Goal: Information Seeking & Learning: Check status

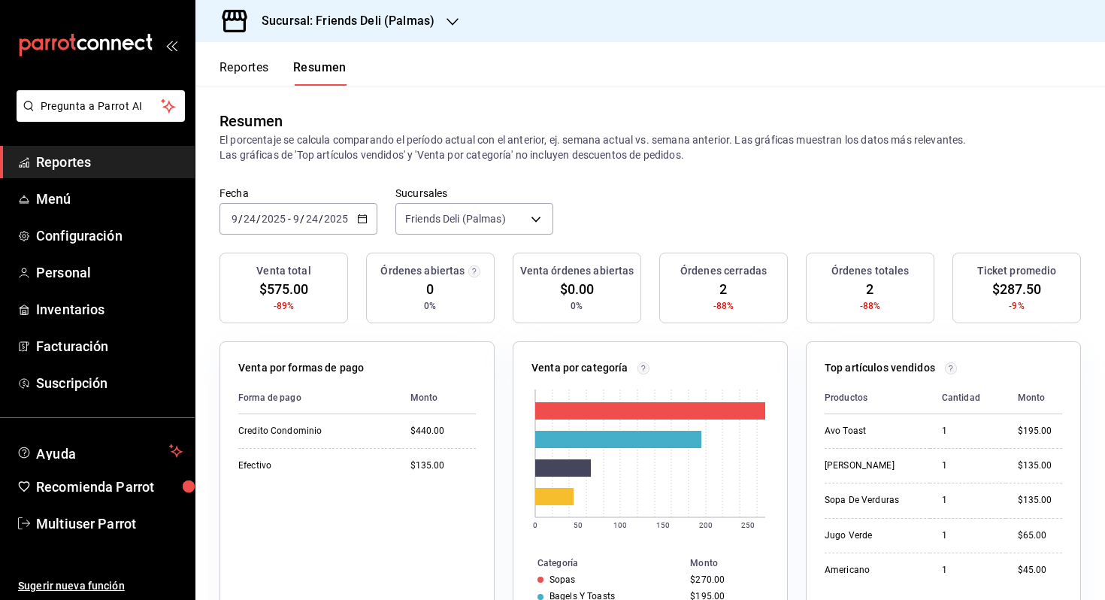
click at [361, 215] on icon "button" at bounding box center [362, 218] width 11 height 11
click at [325, 262] on span "Hoy" at bounding box center [290, 264] width 116 height 16
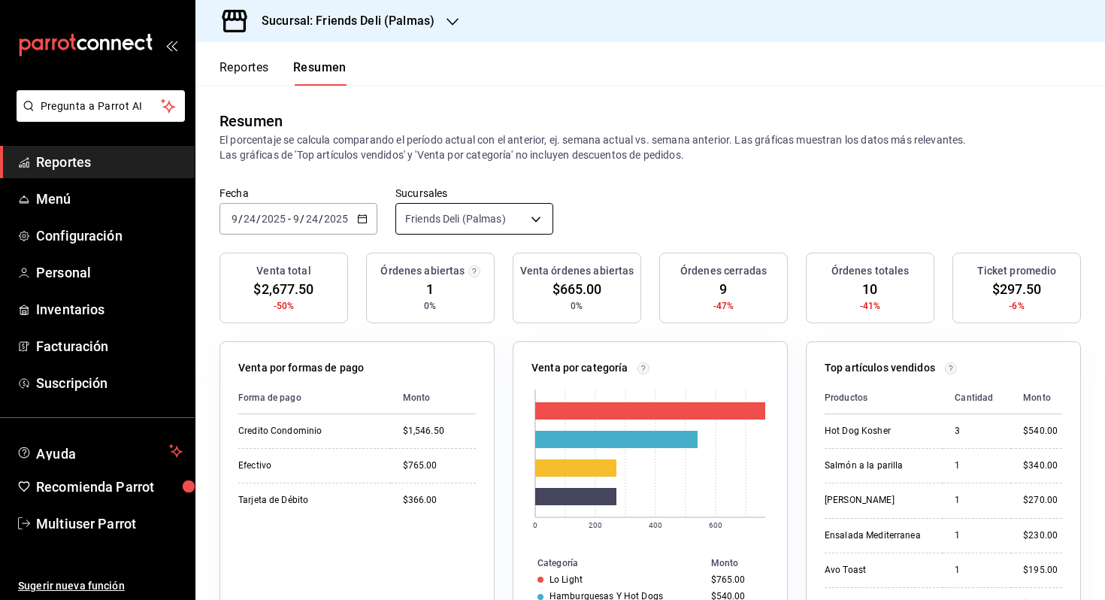
click at [471, 227] on body "Pregunta a Parrot AI Reportes Menú Configuración Personal Inventarios Facturaci…" at bounding box center [552, 300] width 1105 height 600
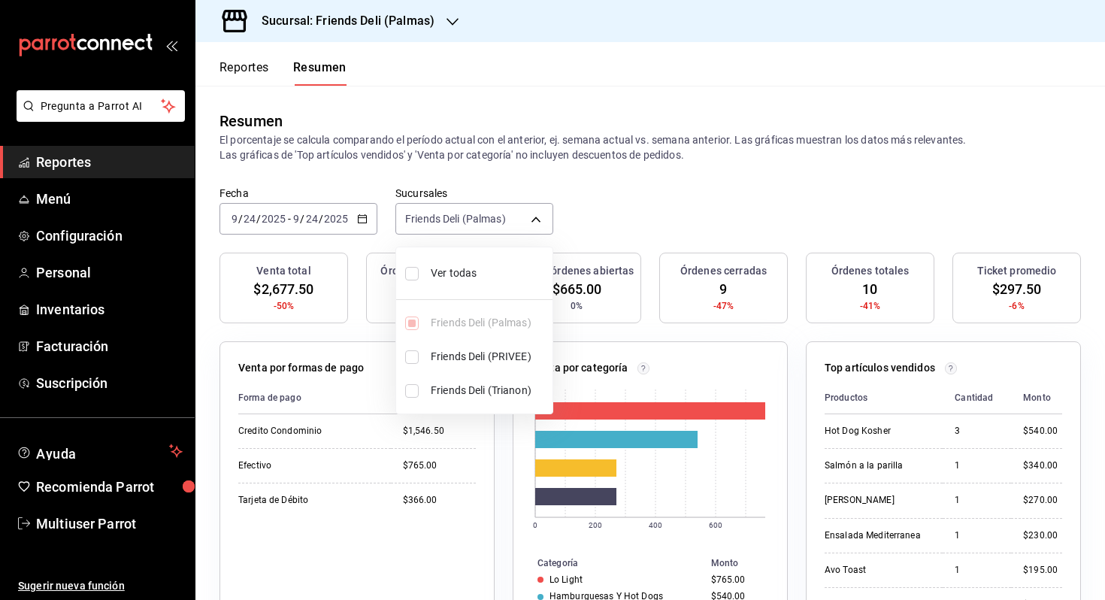
click at [448, 275] on span "Ver todas" at bounding box center [489, 273] width 116 height 16
type input "[object Object],[object Object],[object Object]"
checkbox input "true"
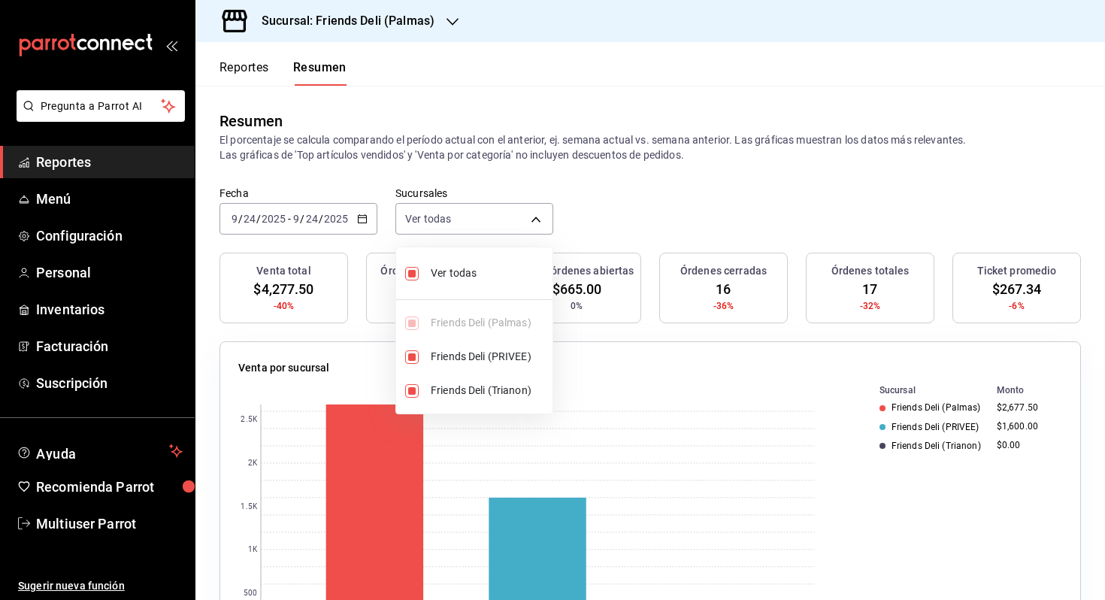
click at [619, 220] on div at bounding box center [552, 300] width 1105 height 600
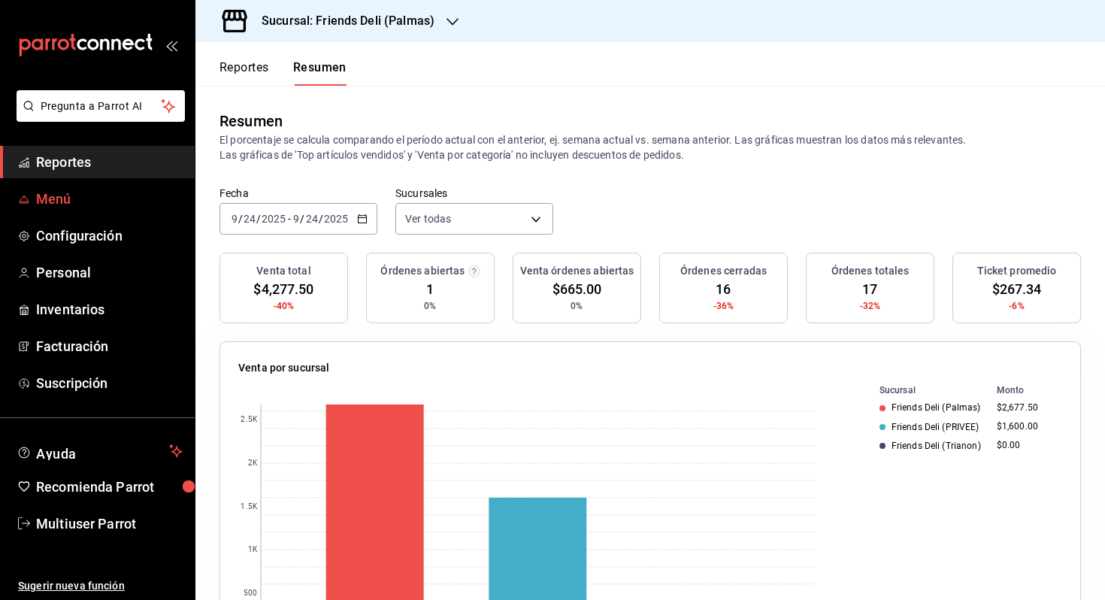
click at [50, 201] on span "Menú" at bounding box center [109, 199] width 147 height 20
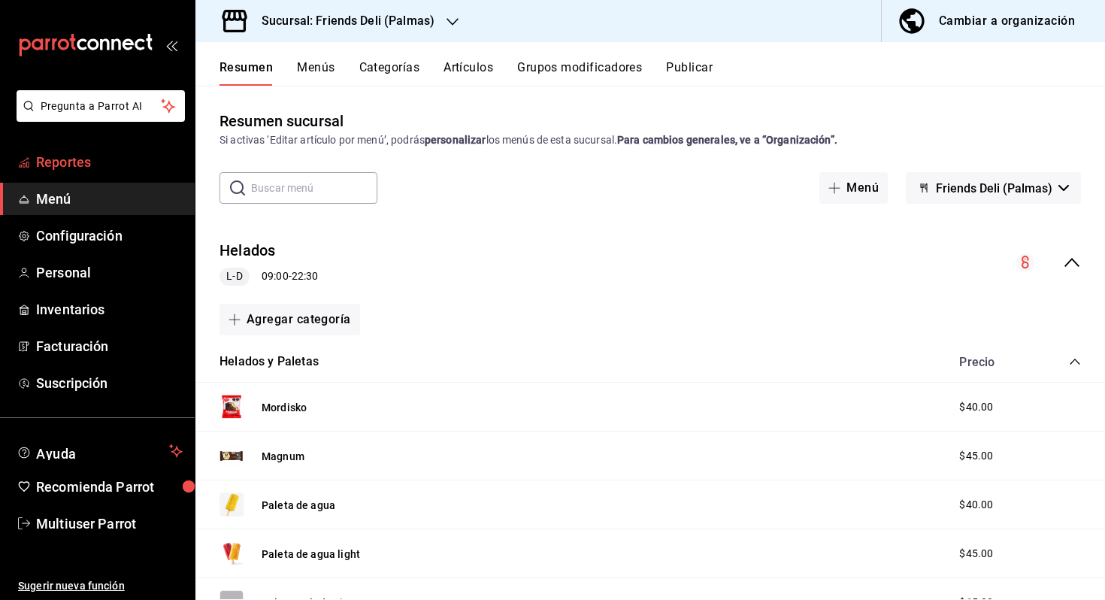
click at [87, 161] on span "Reportes" at bounding box center [109, 162] width 147 height 20
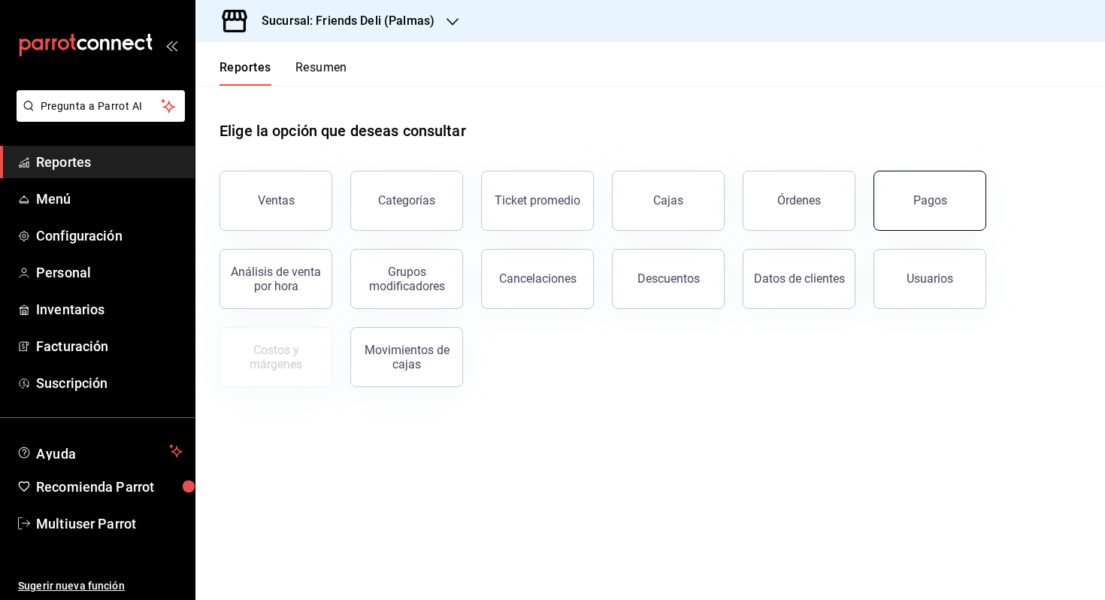
click at [948, 188] on button "Pagos" at bounding box center [929, 201] width 113 height 60
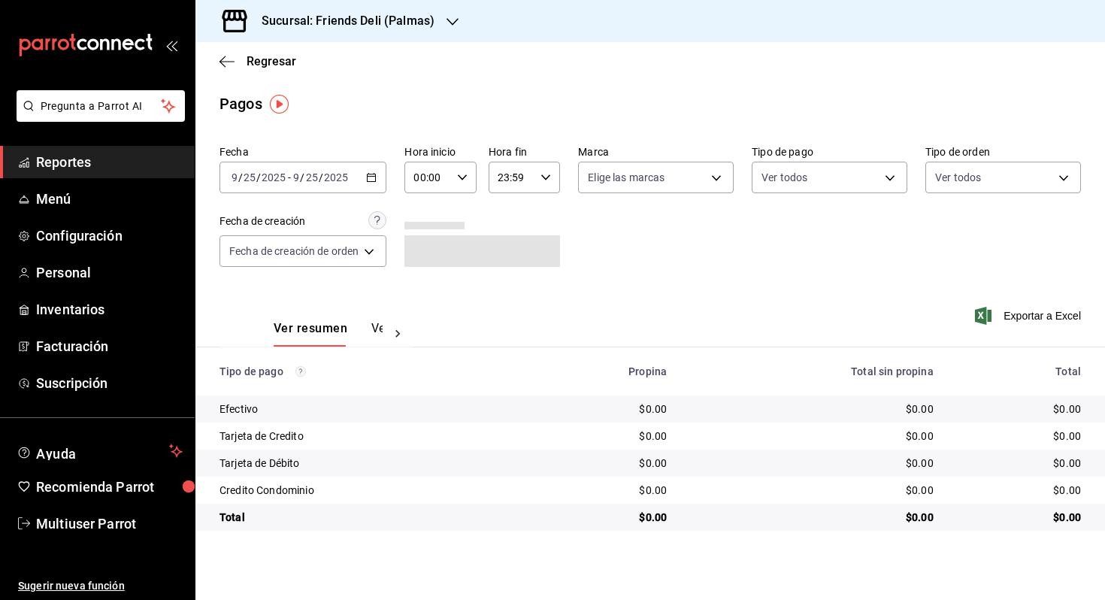
click at [339, 173] on input "2025" at bounding box center [336, 177] width 26 height 12
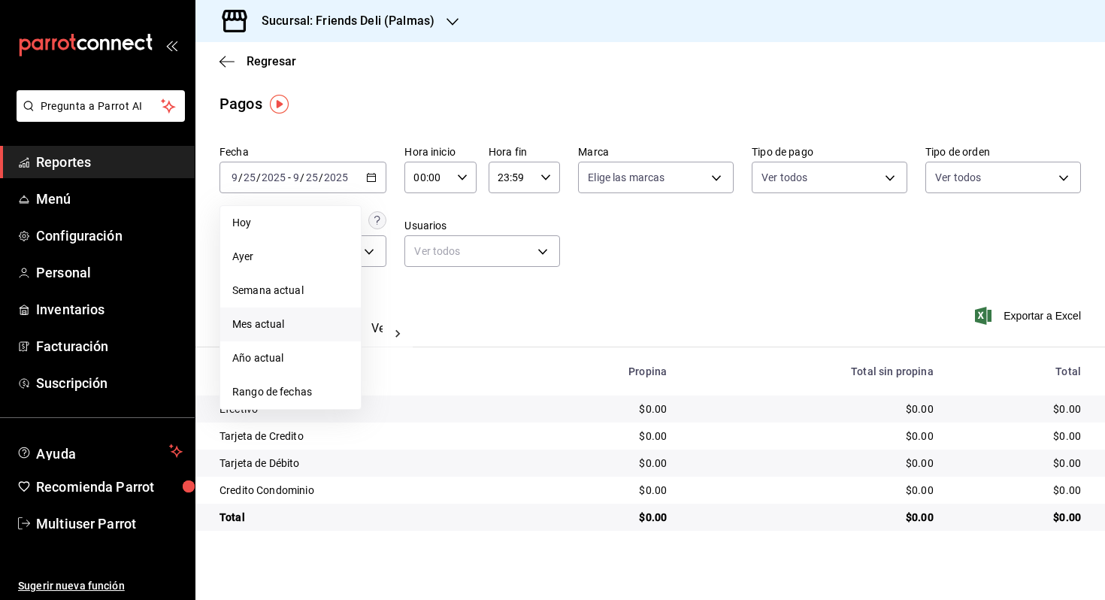
click at [292, 324] on span "Mes actual" at bounding box center [290, 324] width 116 height 16
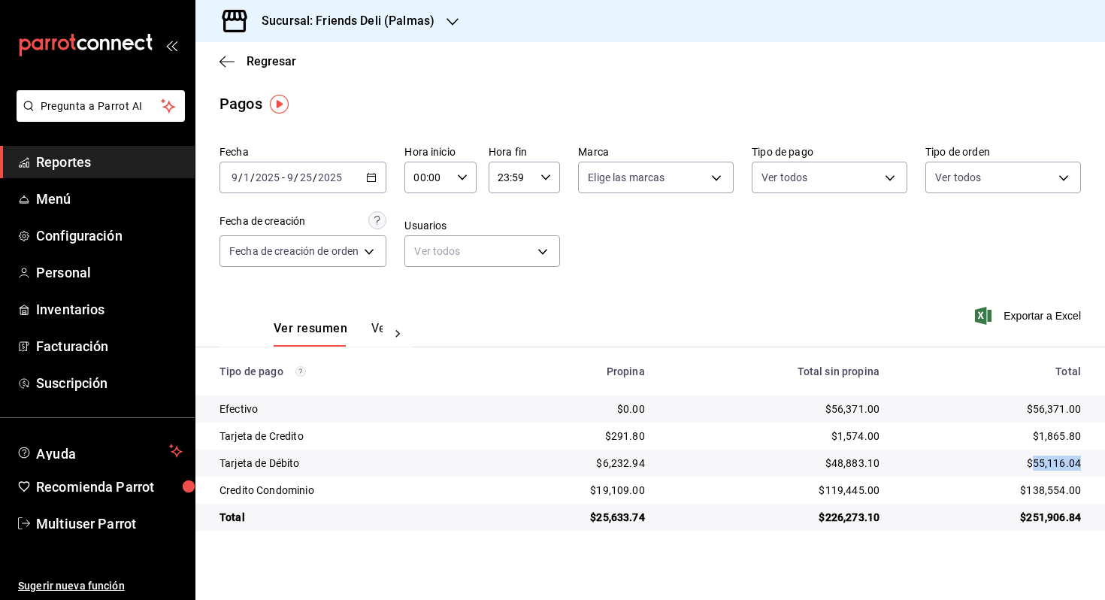
drag, startPoint x: 1031, startPoint y: 466, endPoint x: 1083, endPoint y: 460, distance: 52.2
click at [1084, 458] on td "$55,116.04" at bounding box center [997, 462] width 213 height 27
click at [95, 200] on span "Menú" at bounding box center [109, 199] width 147 height 20
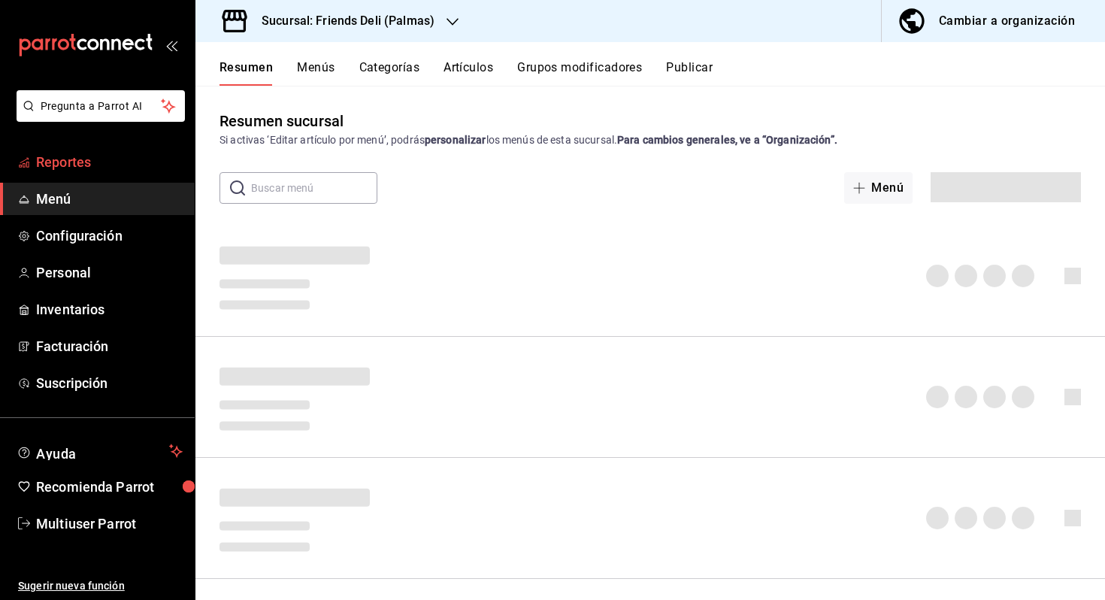
click at [102, 160] on span "Reportes" at bounding box center [109, 162] width 147 height 20
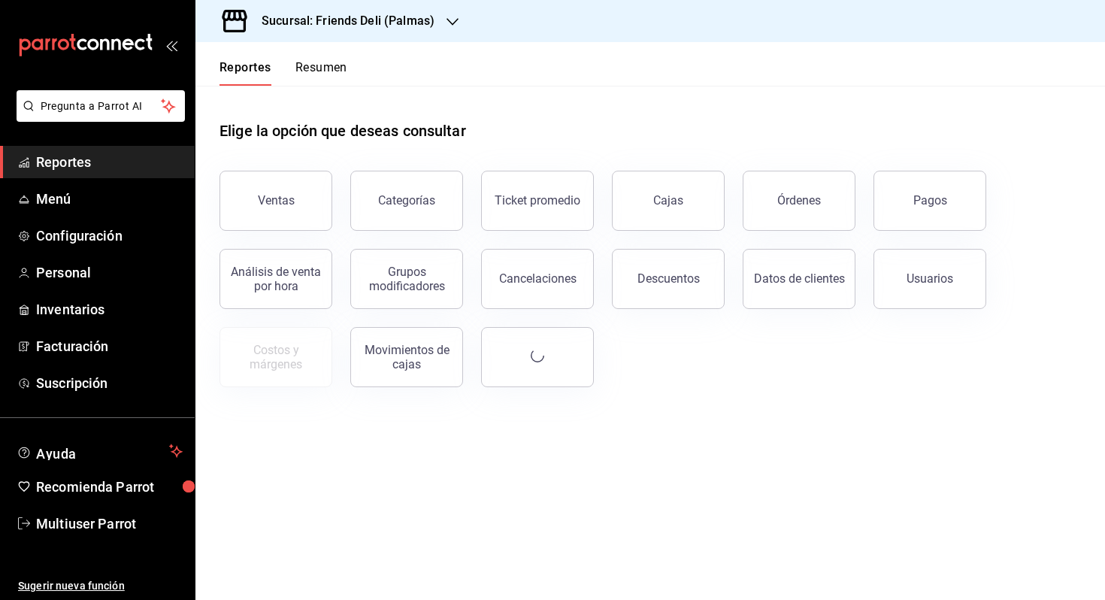
click at [316, 62] on button "Resumen" at bounding box center [321, 73] width 52 height 26
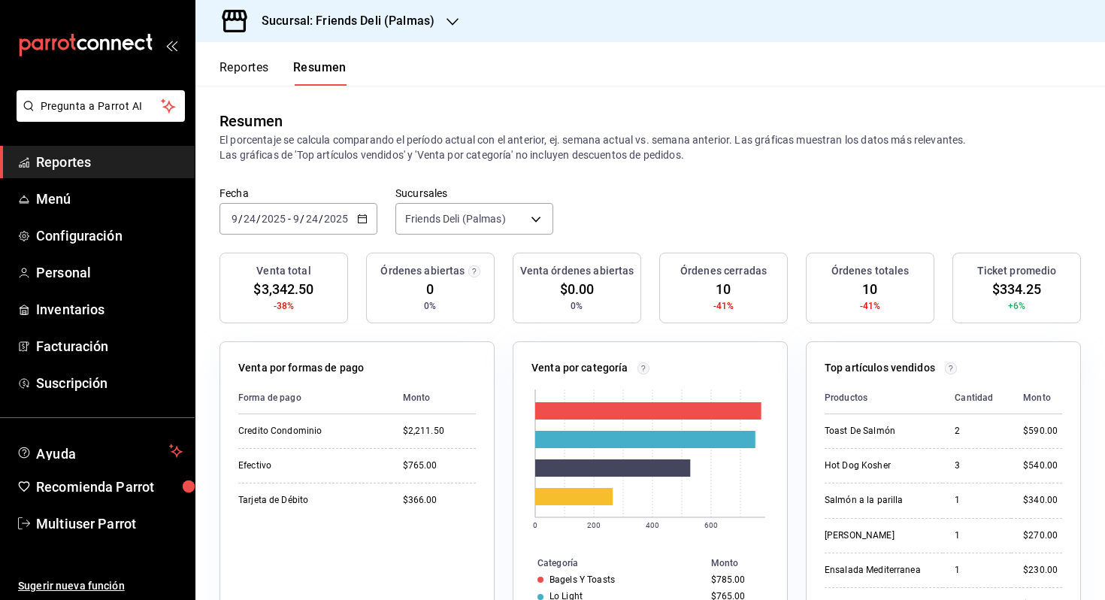
click at [329, 222] on input "2025" at bounding box center [336, 219] width 26 height 12
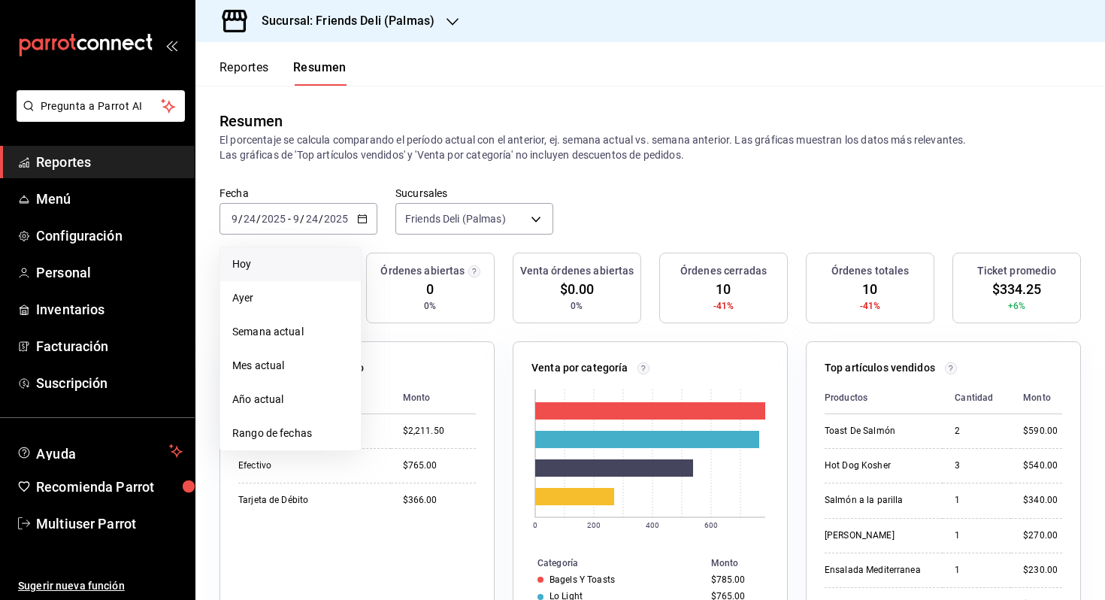
click at [313, 273] on li "Hoy" at bounding box center [290, 264] width 141 height 34
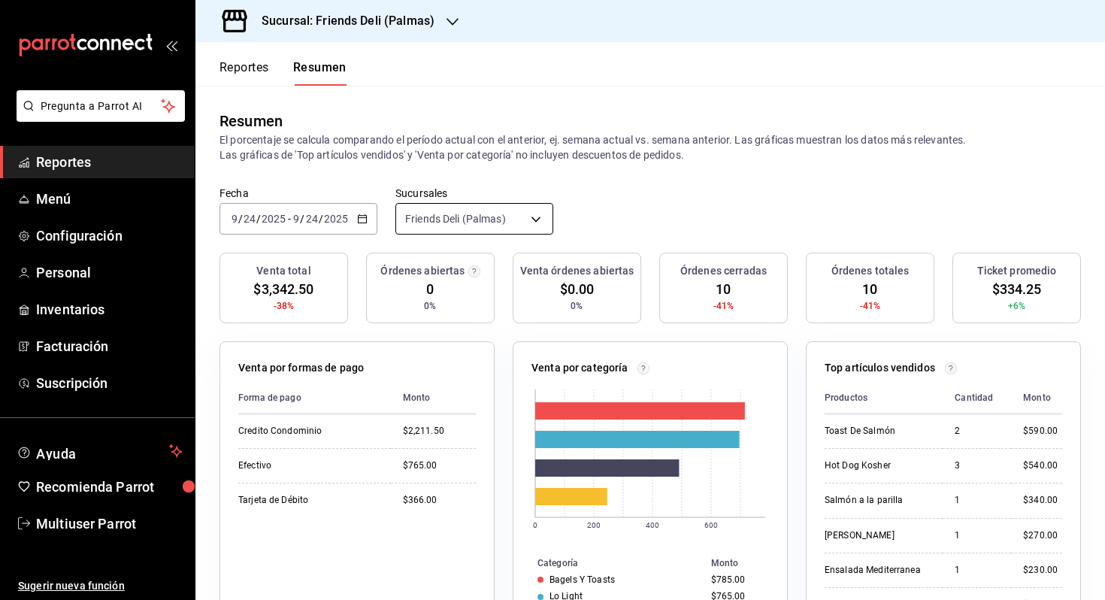
click at [526, 216] on body "Pregunta a Parrot AI Reportes Menú Configuración Personal Inventarios Facturaci…" at bounding box center [552, 300] width 1105 height 600
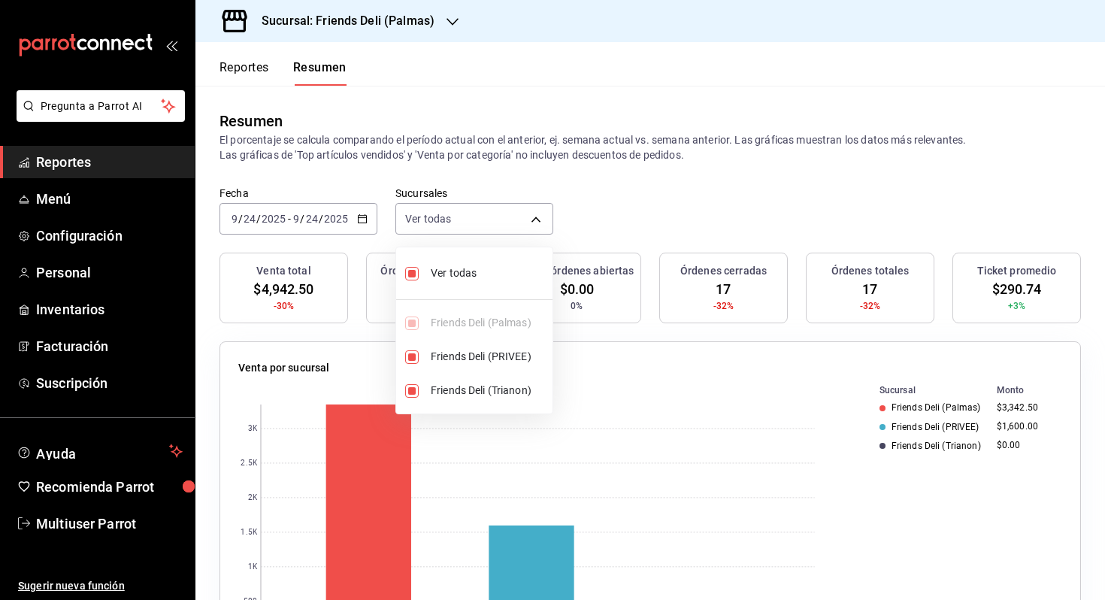
click at [666, 207] on div at bounding box center [552, 300] width 1105 height 600
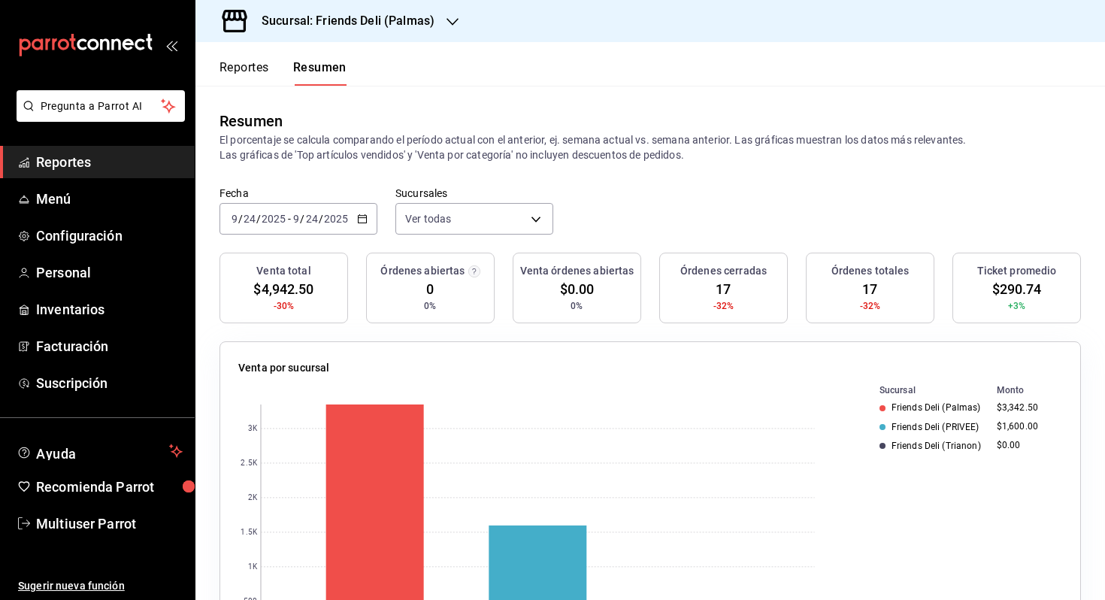
click at [316, 209] on div "[DATE] [DATE] - [DATE] [DATE]" at bounding box center [298, 219] width 158 height 32
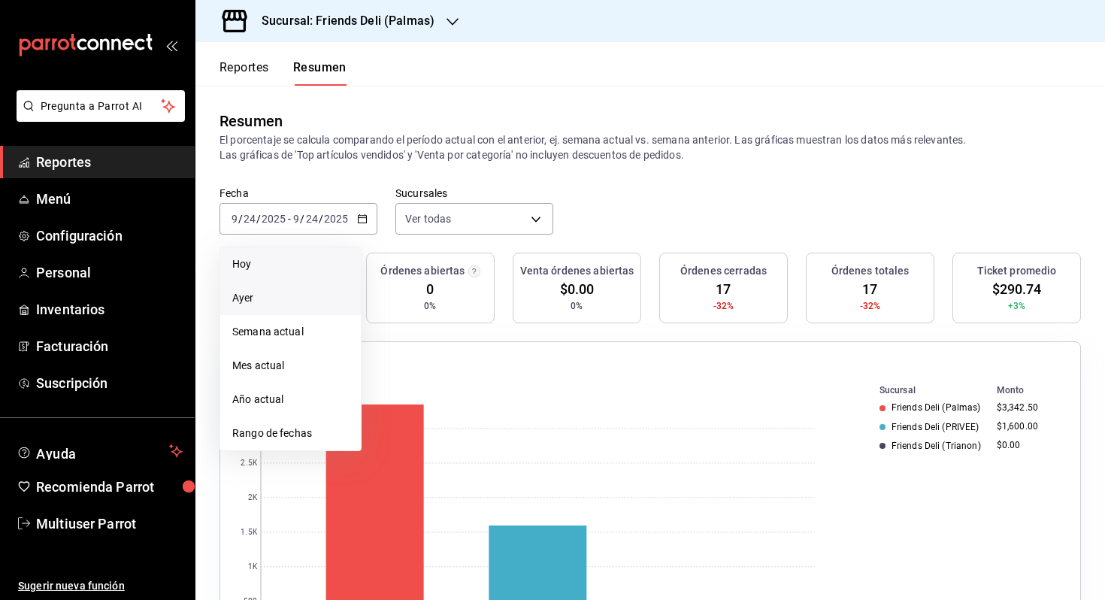
click at [339, 301] on span "Ayer" at bounding box center [290, 298] width 116 height 16
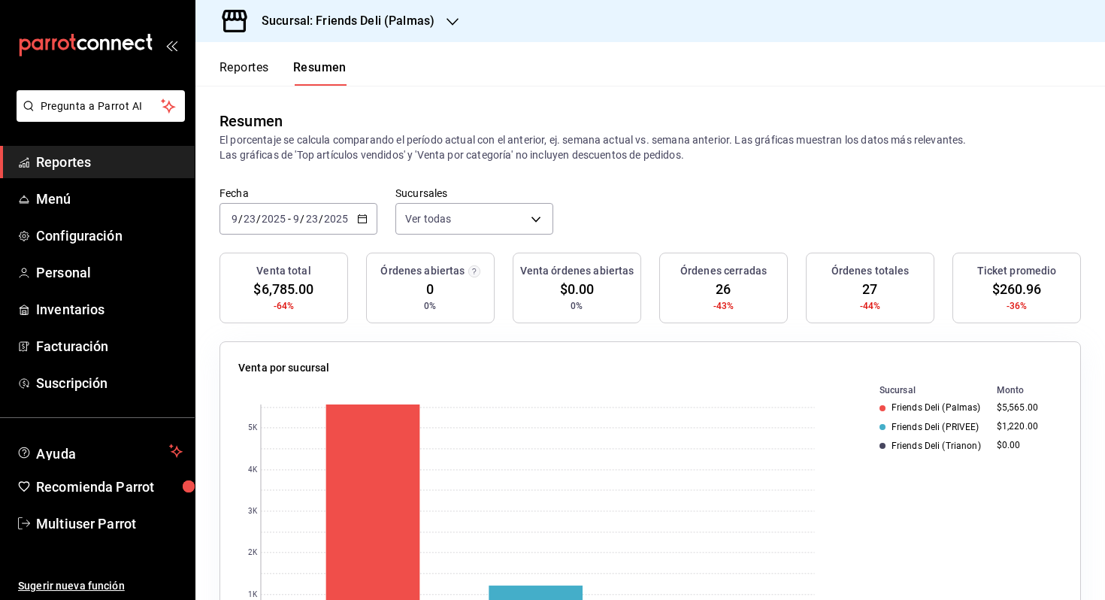
click at [367, 222] on icon "button" at bounding box center [362, 218] width 11 height 11
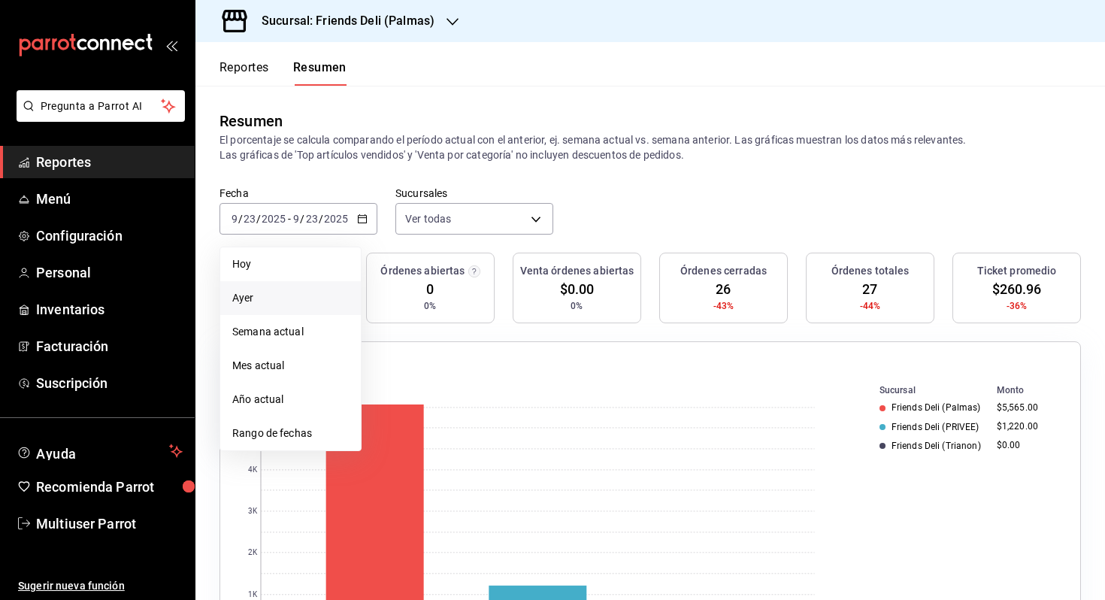
click at [339, 300] on span "Ayer" at bounding box center [290, 298] width 116 height 16
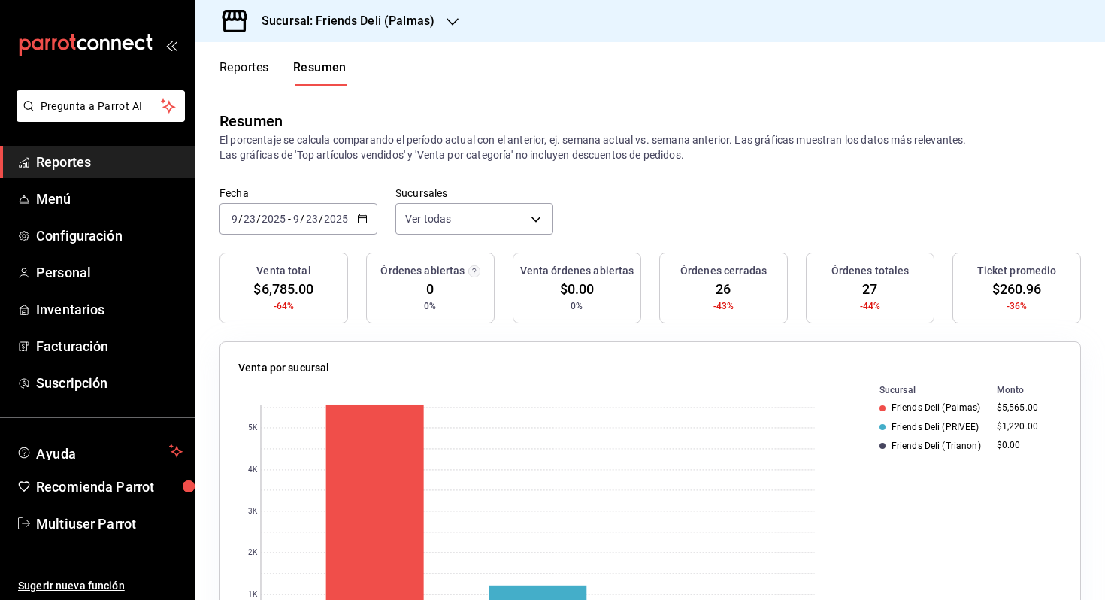
click at [349, 216] on div "[DATE] [DATE]" at bounding box center [320, 219] width 59 height 12
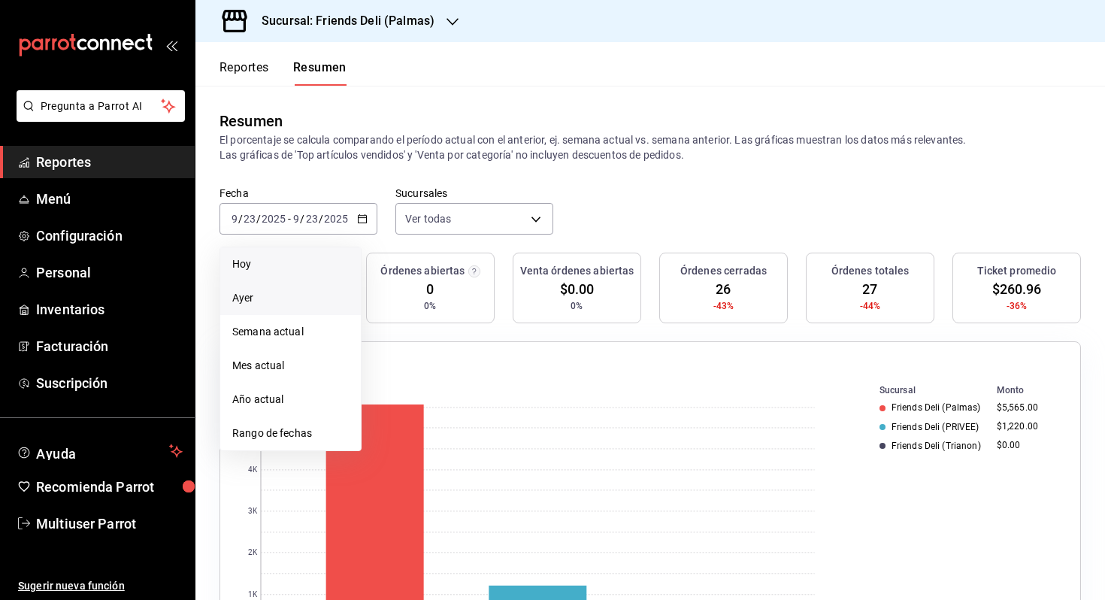
click at [313, 265] on span "Hoy" at bounding box center [290, 264] width 116 height 16
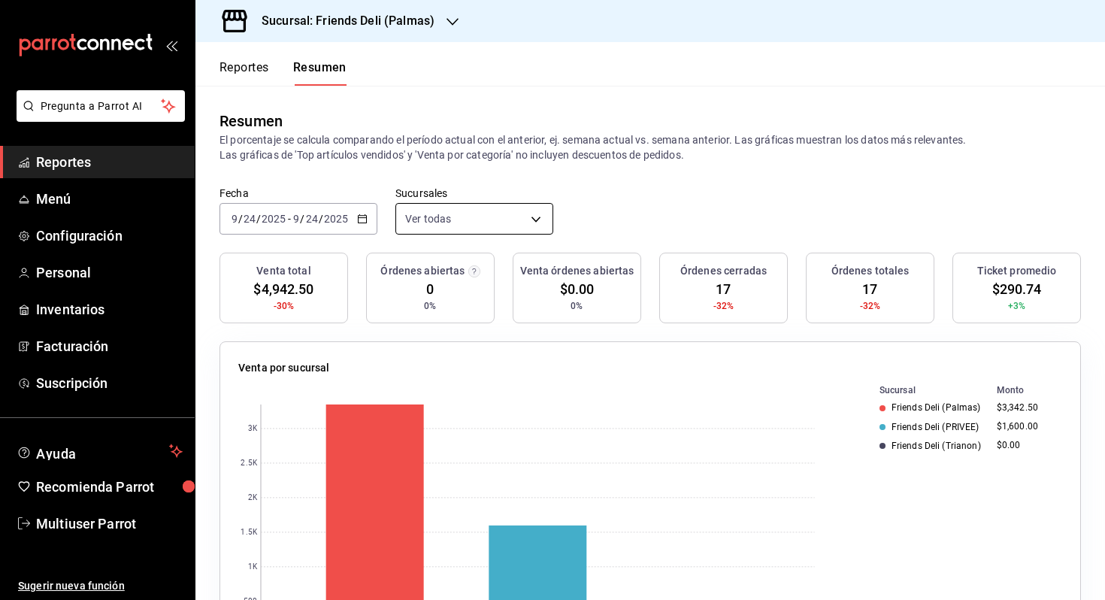
click at [501, 214] on body "Pregunta a Parrot AI Reportes Menú Configuración Personal Inventarios Facturaci…" at bounding box center [552, 300] width 1105 height 600
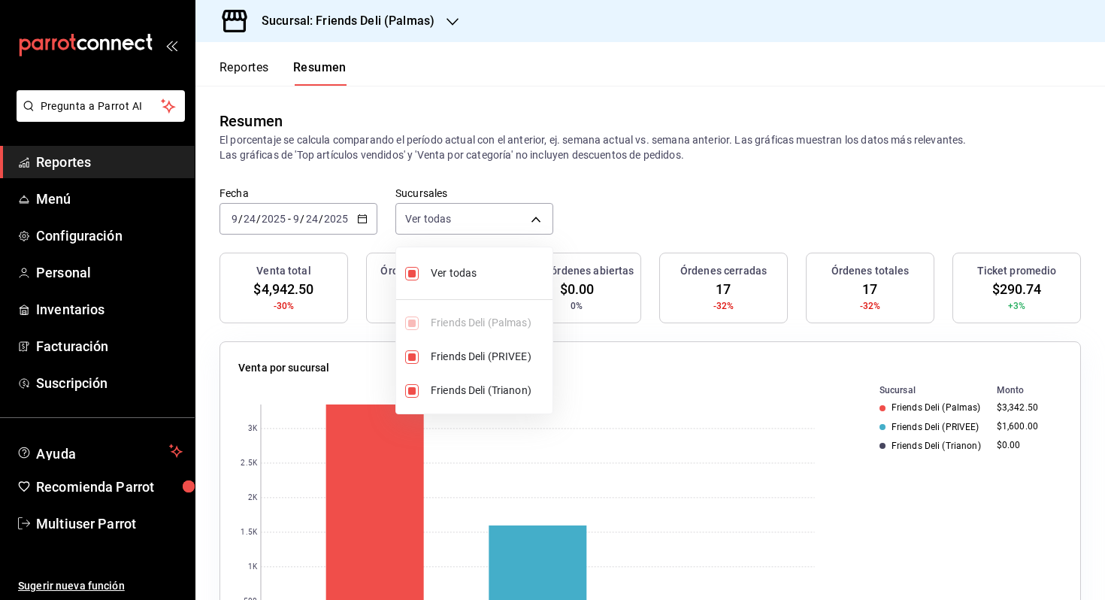
click at [467, 269] on span "Ver todas" at bounding box center [489, 273] width 116 height 16
type input "[object Object]"
checkbox input "false"
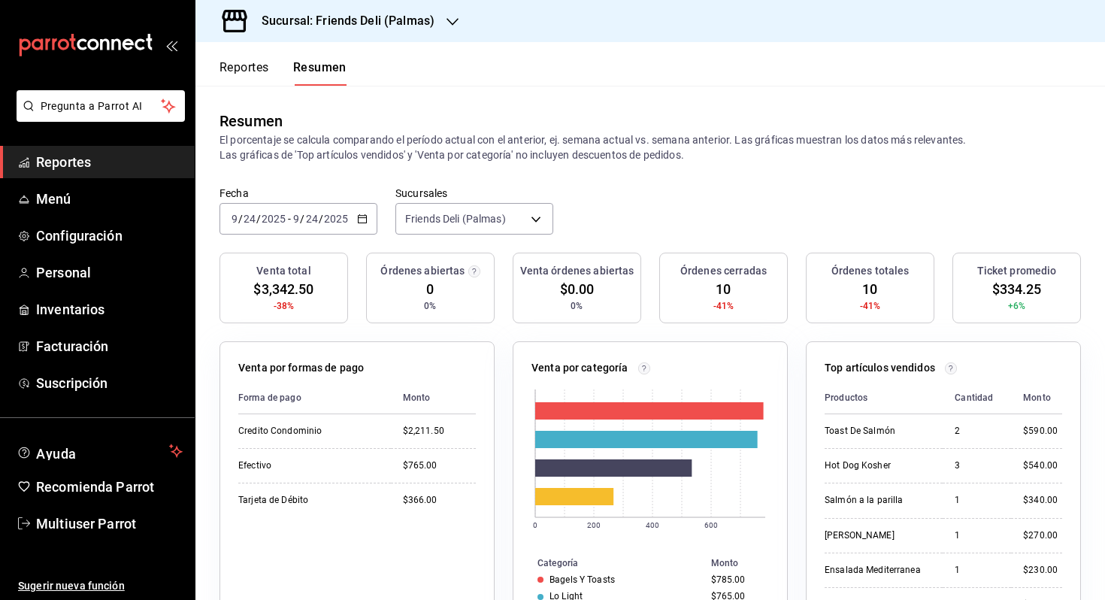
click at [317, 211] on div "[DATE] [DATE] - [DATE] [DATE]" at bounding box center [298, 219] width 158 height 32
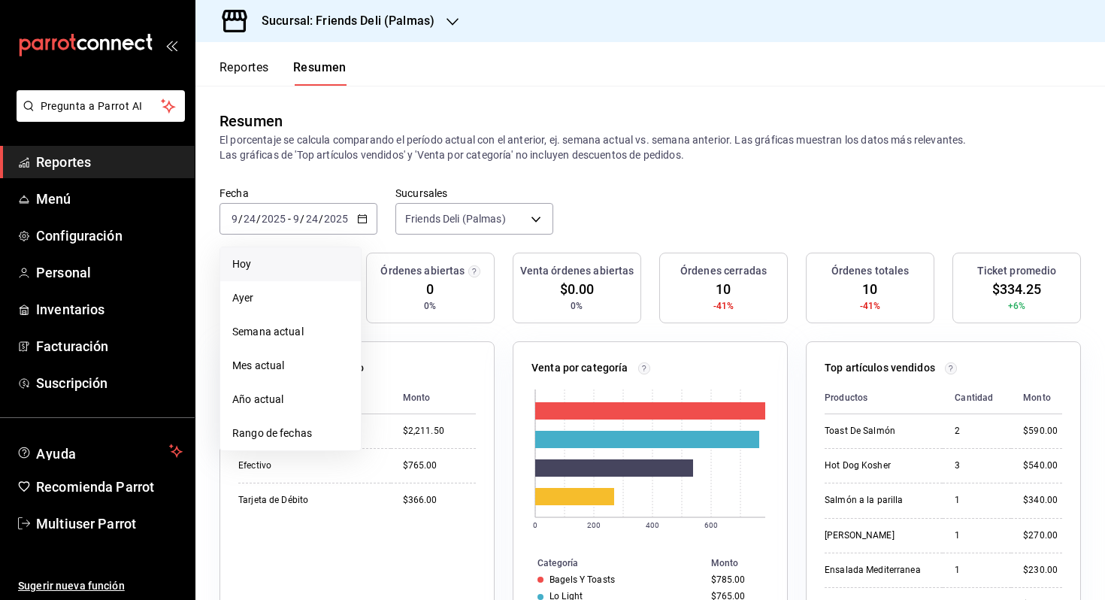
click at [290, 257] on span "Hoy" at bounding box center [290, 264] width 116 height 16
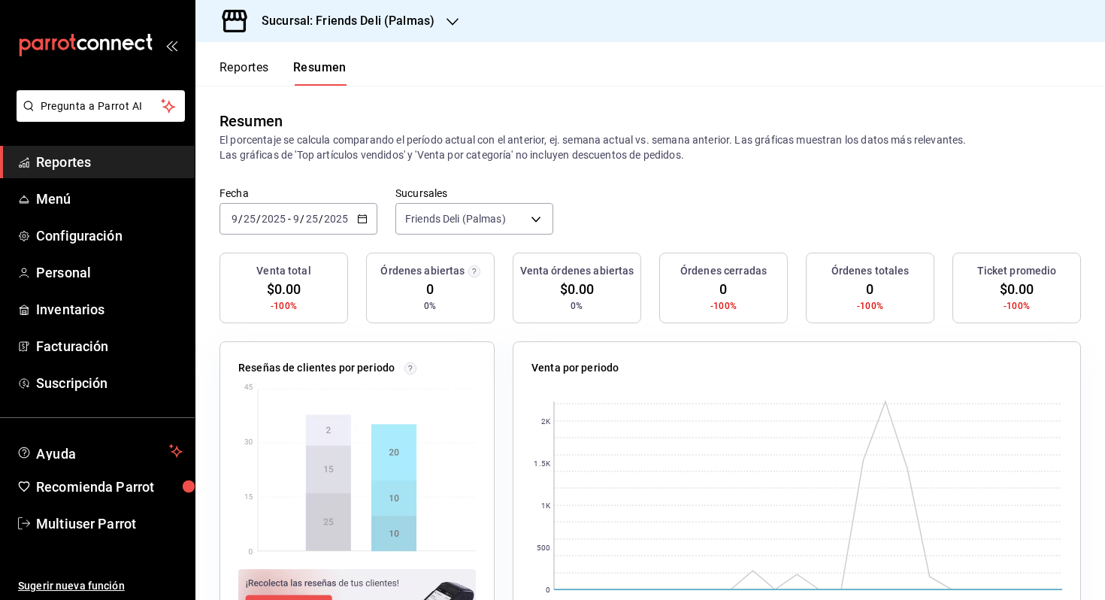
click at [518, 245] on div "Fecha 2025-09-25 9 / 25 / 2025 - 2025-09-25 9 / 25 / 2025 Sucursales Friends De…" at bounding box center [649, 219] width 909 height 66
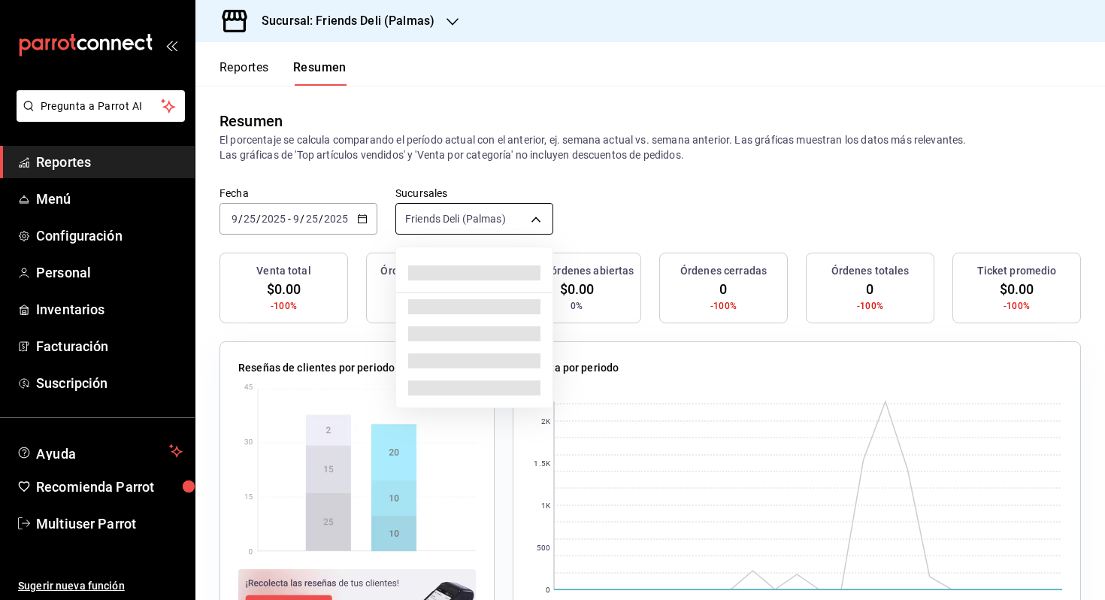
click at [497, 212] on body "Pregunta a Parrot AI Reportes Menú Configuración Personal Inventarios Facturaci…" at bounding box center [552, 300] width 1105 height 600
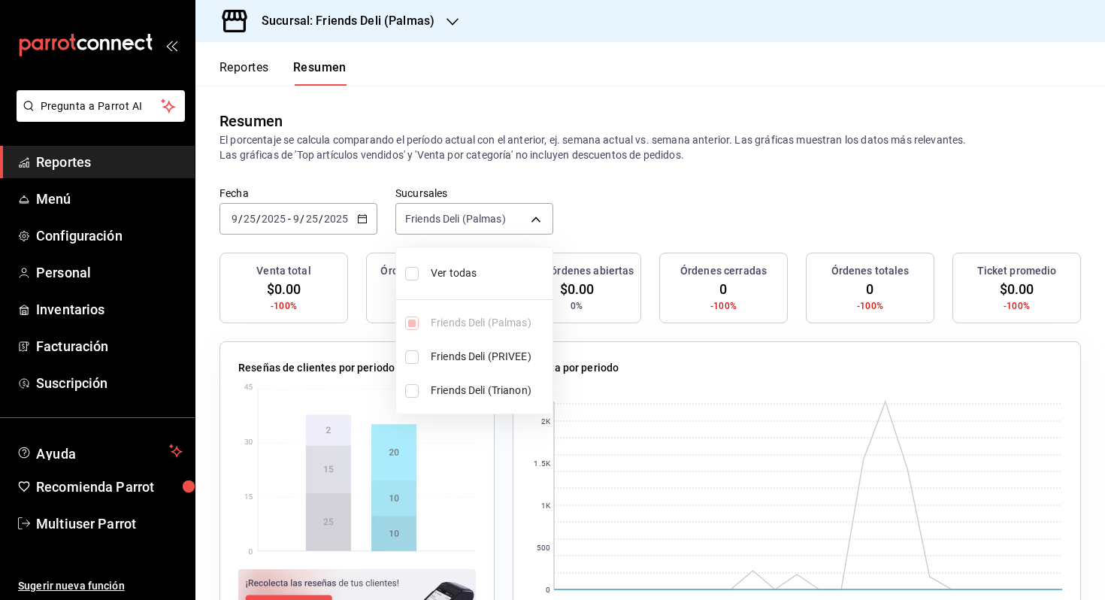
click at [442, 267] on span "Ver todas" at bounding box center [489, 273] width 116 height 16
type input "[object Object],[object Object],[object Object]"
checkbox input "true"
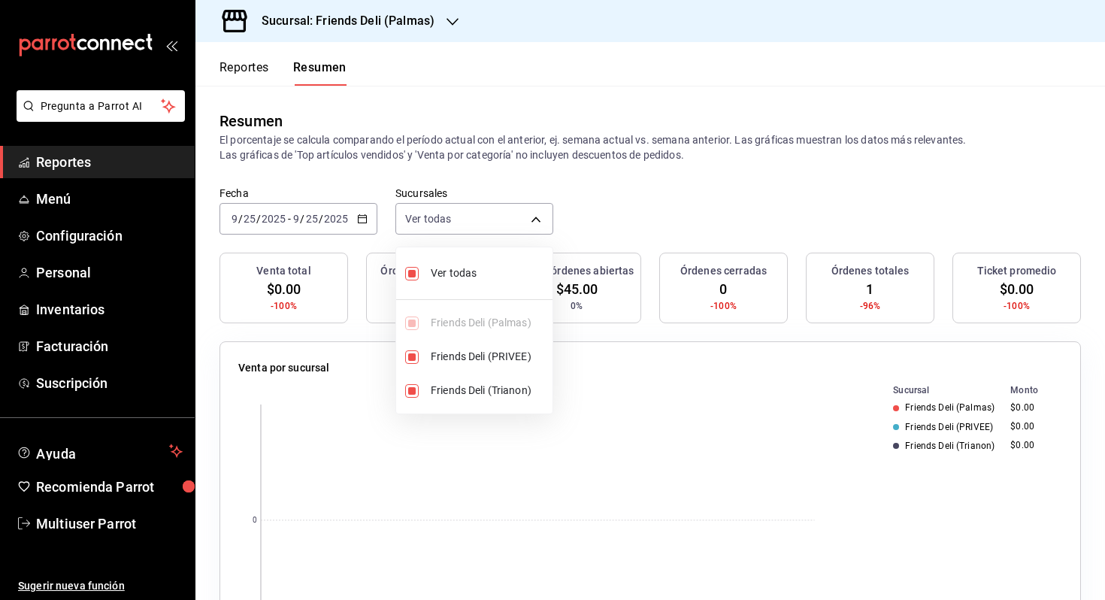
click at [633, 201] on div at bounding box center [552, 300] width 1105 height 600
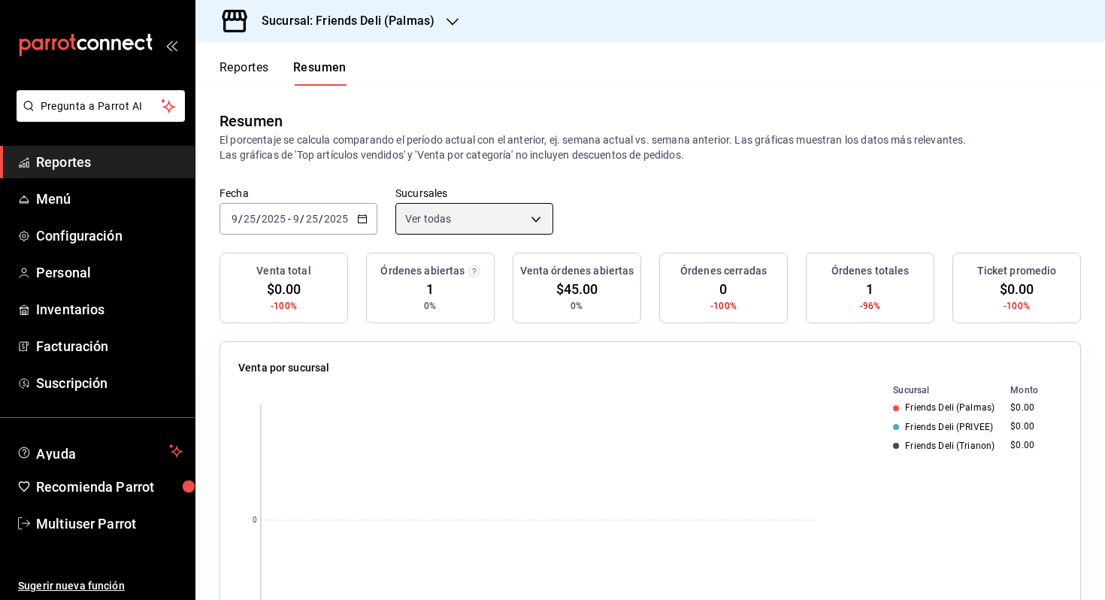
scroll to position [368, 0]
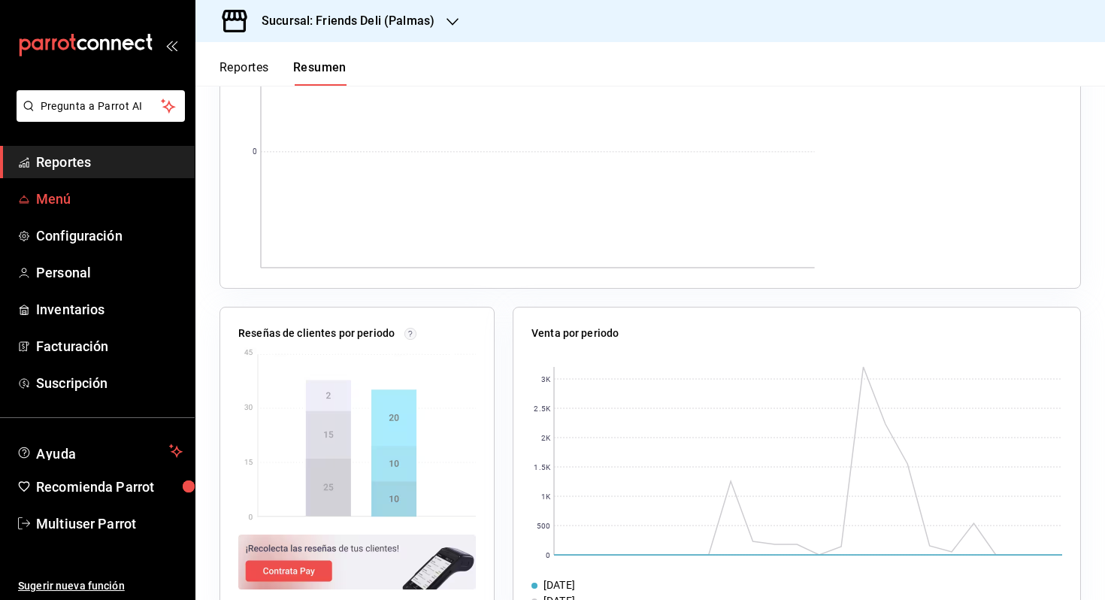
click at [85, 192] on span "Menú" at bounding box center [109, 199] width 147 height 20
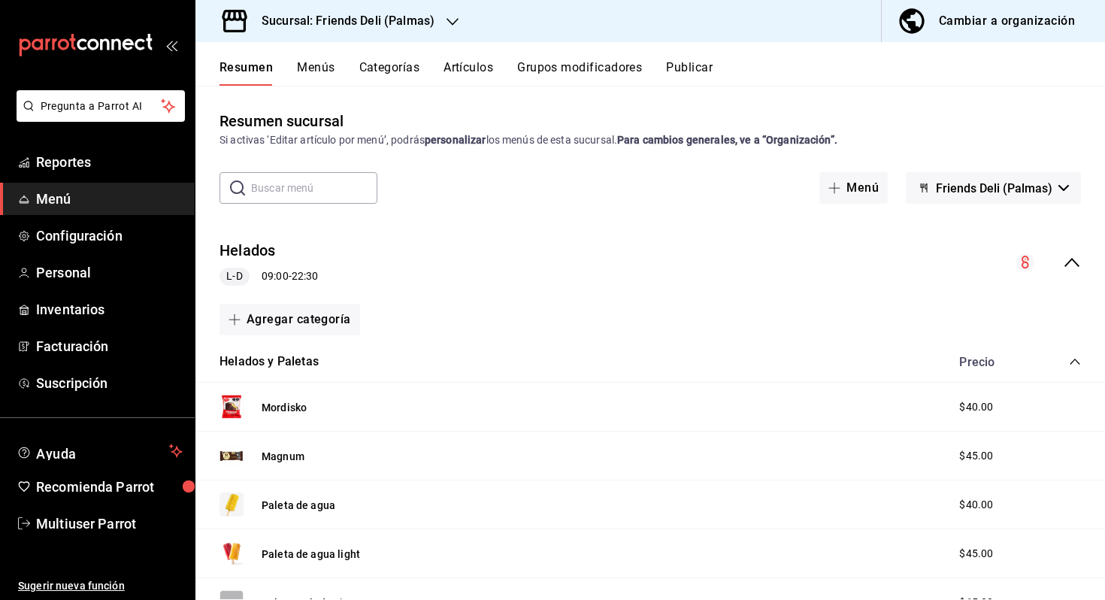
click at [319, 66] on button "Menús" at bounding box center [316, 73] width 38 height 26
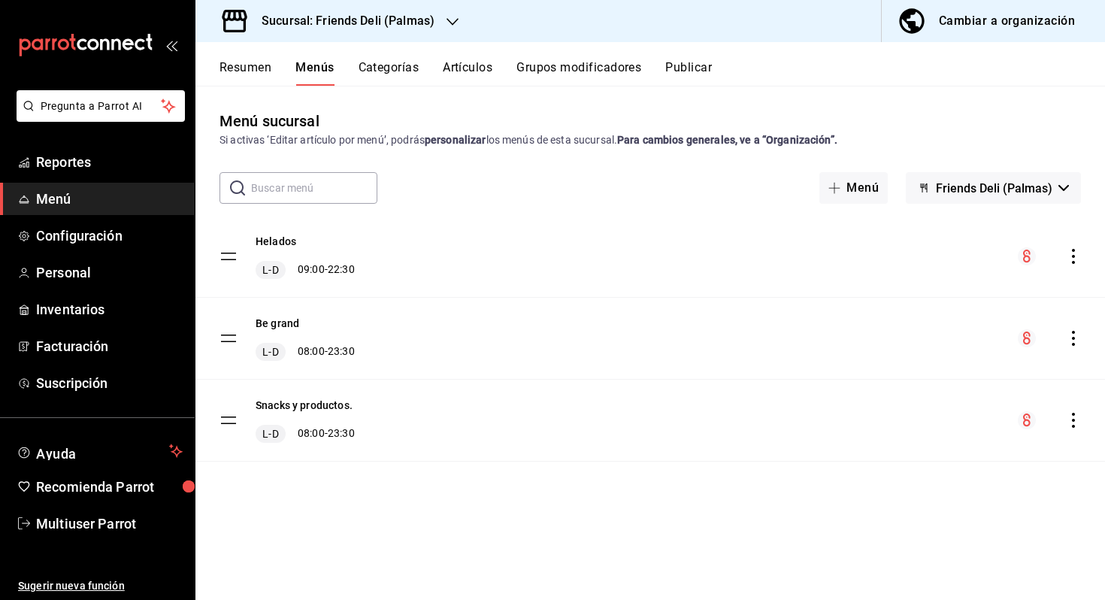
click at [244, 74] on button "Resumen" at bounding box center [245, 73] width 52 height 26
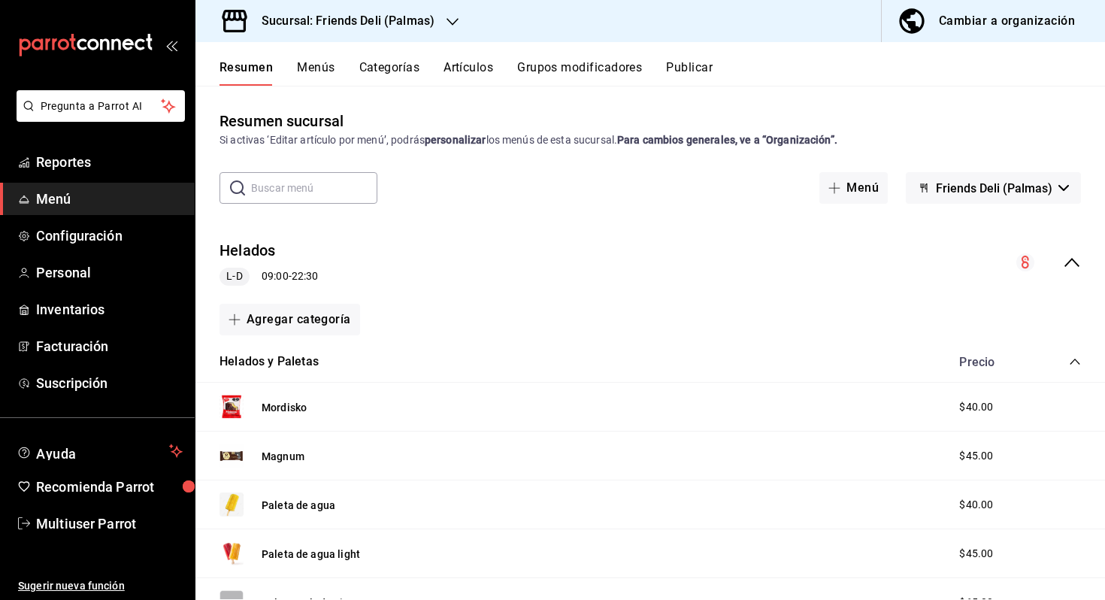
click at [320, 71] on button "Menús" at bounding box center [316, 73] width 38 height 26
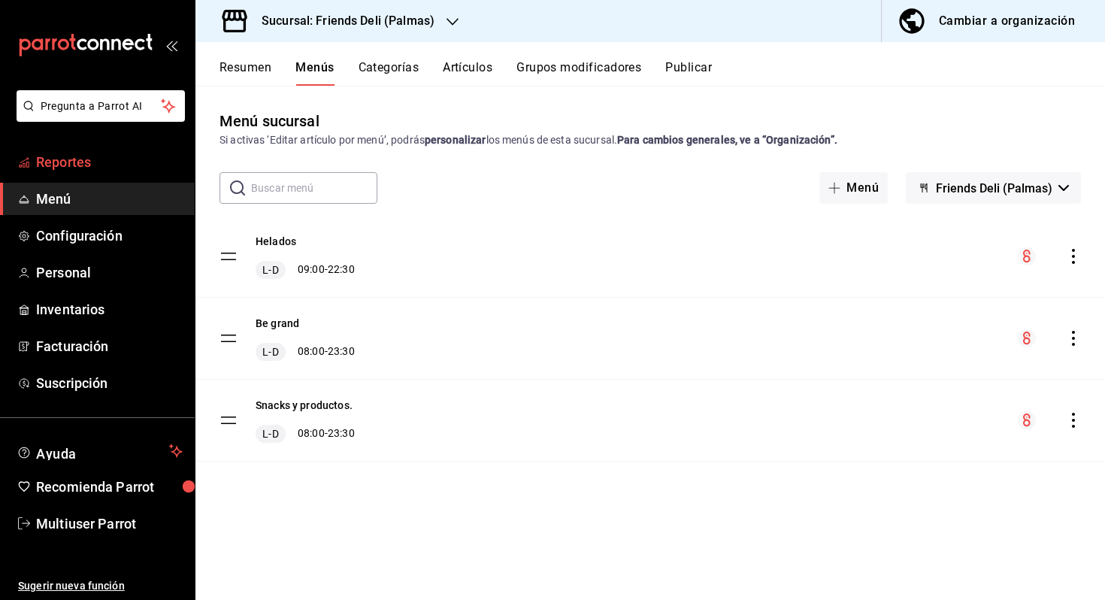
click at [90, 176] on link "Reportes" at bounding box center [97, 162] width 195 height 32
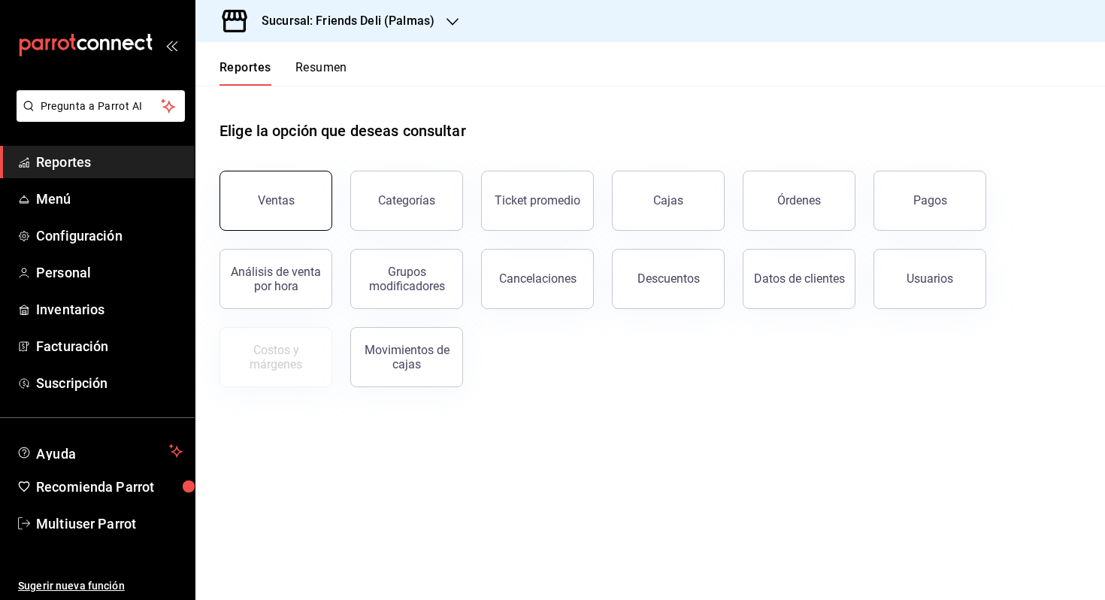
click at [295, 217] on button "Ventas" at bounding box center [275, 201] width 113 height 60
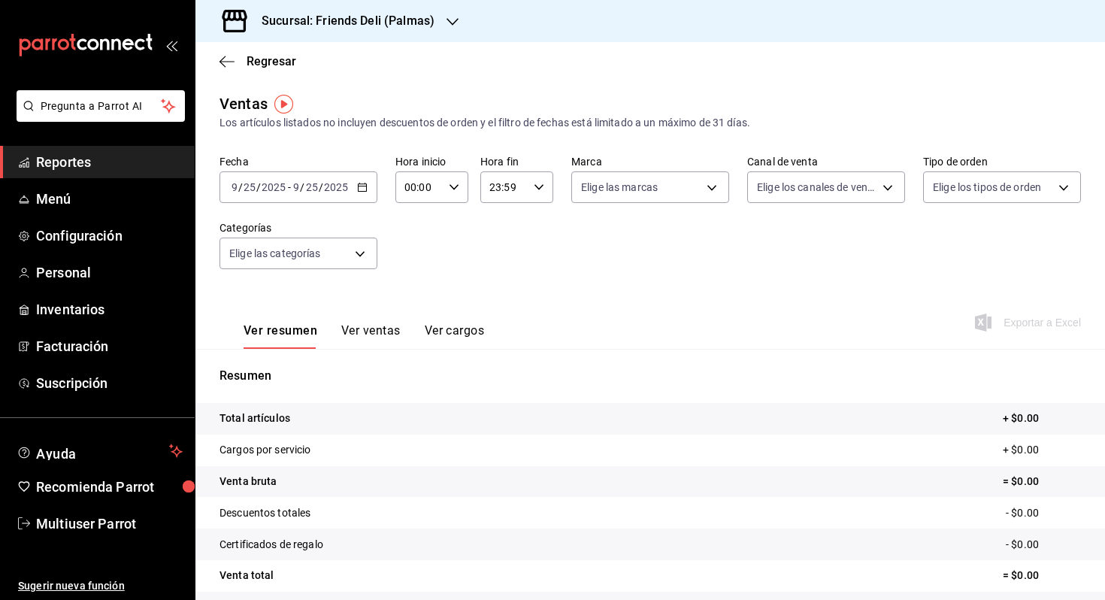
click at [358, 334] on button "Ver ventas" at bounding box center [370, 336] width 59 height 26
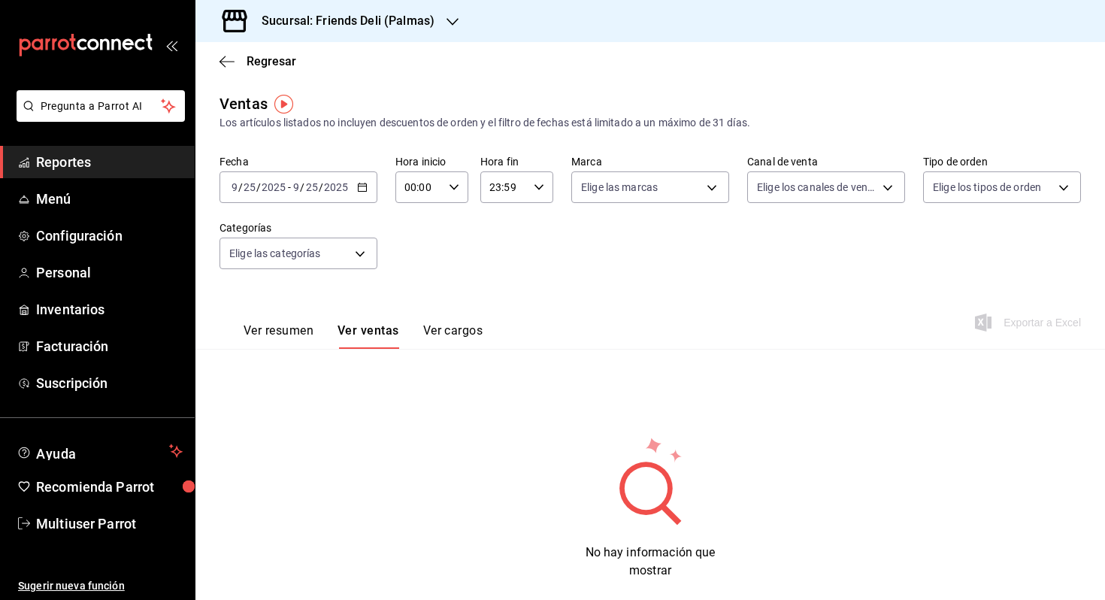
click at [352, 186] on div "2025-09-25 9 / 25 / 2025 - 2025-09-25 9 / 25 / 2025" at bounding box center [298, 187] width 158 height 32
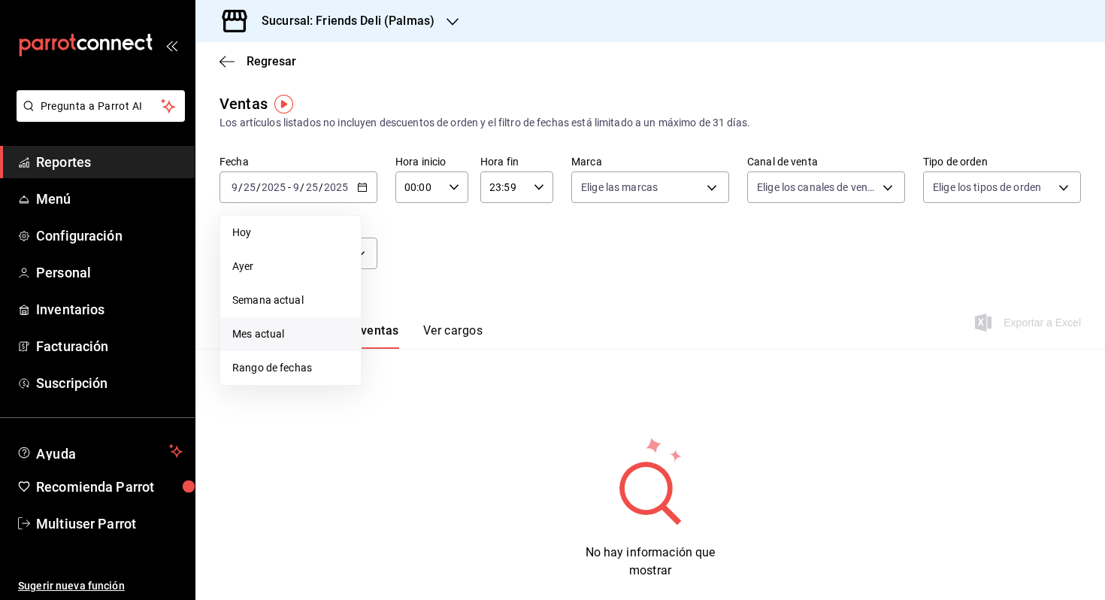
click at [318, 326] on span "Mes actual" at bounding box center [290, 334] width 116 height 16
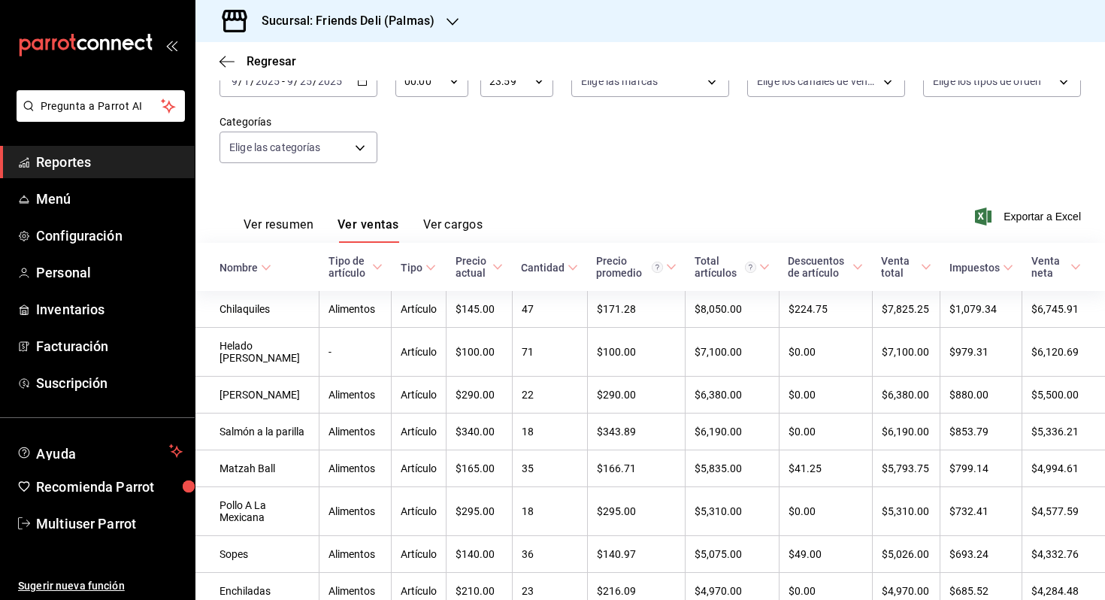
scroll to position [107, 0]
click at [343, 155] on body "Pregunta a Parrot AI Reportes Menú Configuración Personal Inventarios Facturaci…" at bounding box center [552, 300] width 1105 height 600
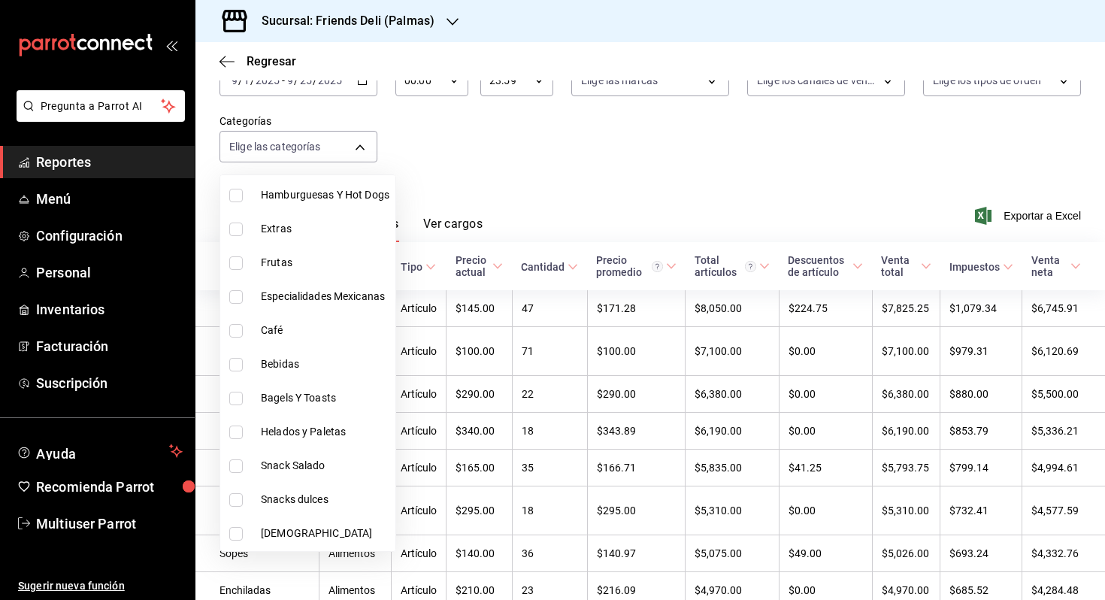
scroll to position [590, 0]
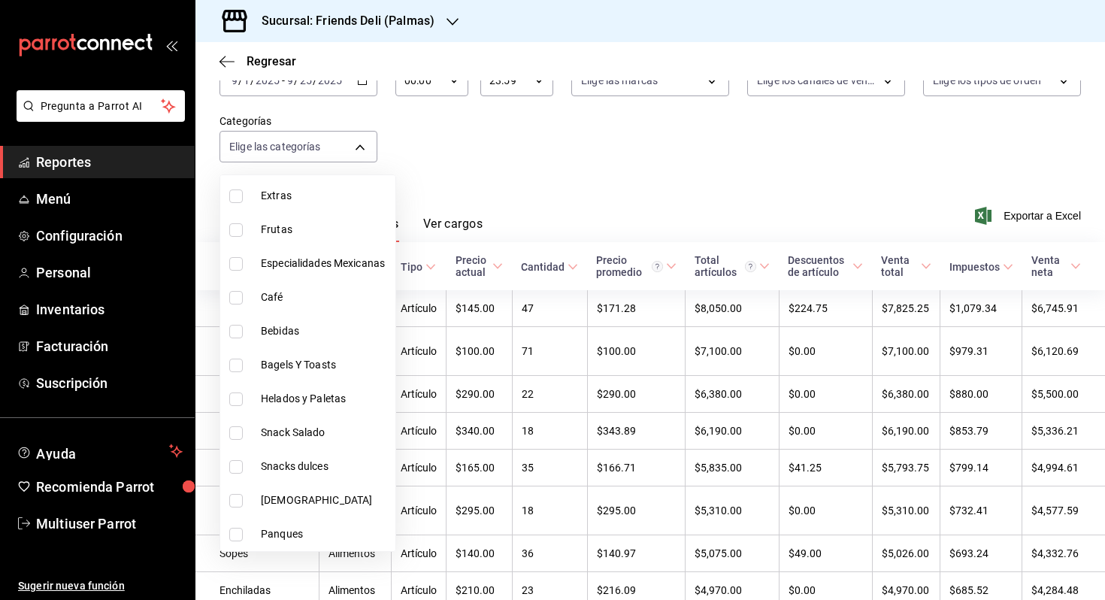
click at [327, 413] on li "Helados y Paletas" at bounding box center [307, 399] width 175 height 34
type input "ee5ee94b-3fe5-4e4f-8f62-9d252fa18543"
checkbox input "true"
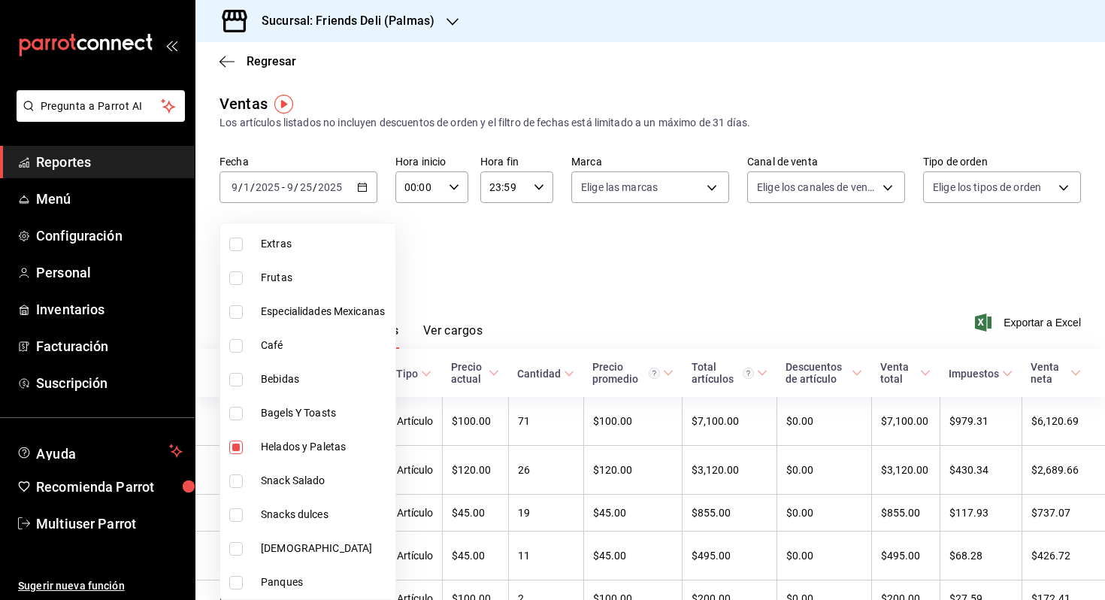
click at [504, 280] on div at bounding box center [552, 300] width 1105 height 600
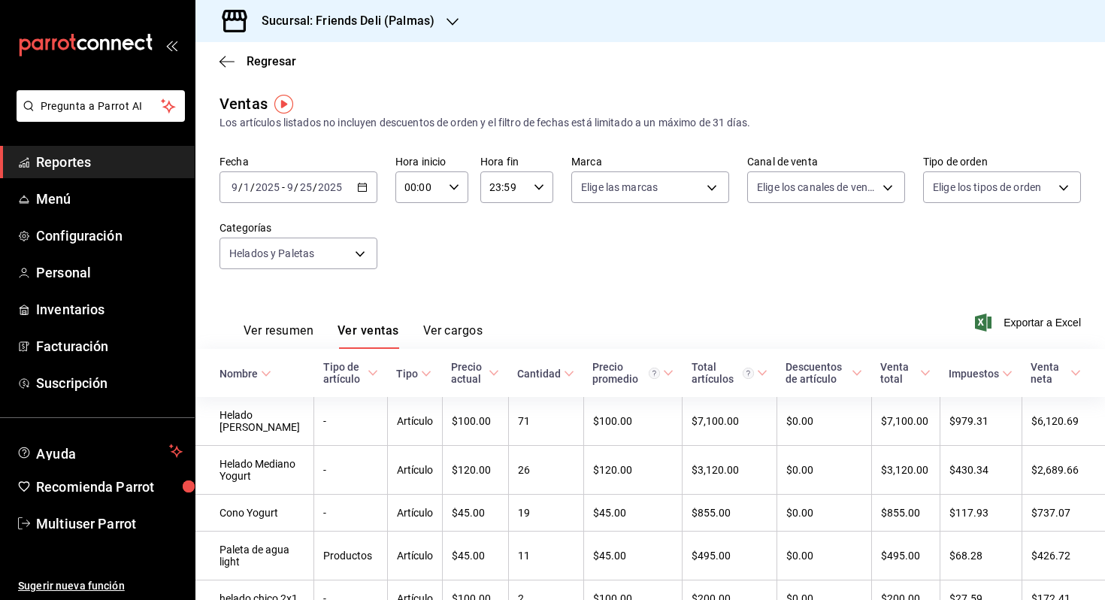
click at [313, 192] on span "/" at bounding box center [315, 187] width 5 height 12
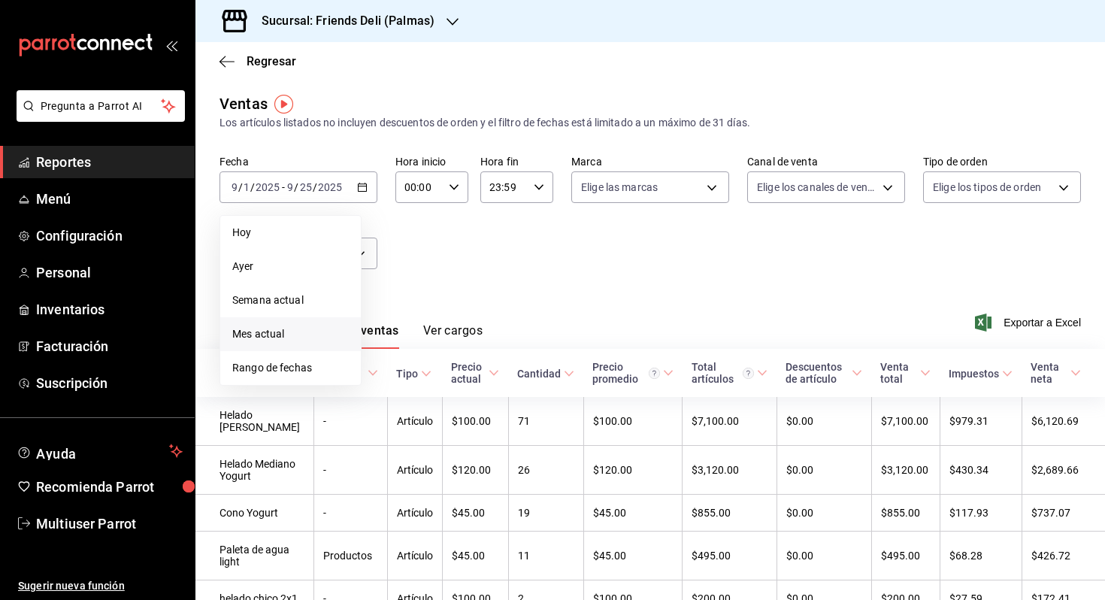
click at [514, 283] on div "Fecha 2025-09-01 9 / 1 / 2025 - 2025-09-25 9 / 25 / 2025 Hoy Ayer Semana actual…" at bounding box center [649, 221] width 861 height 132
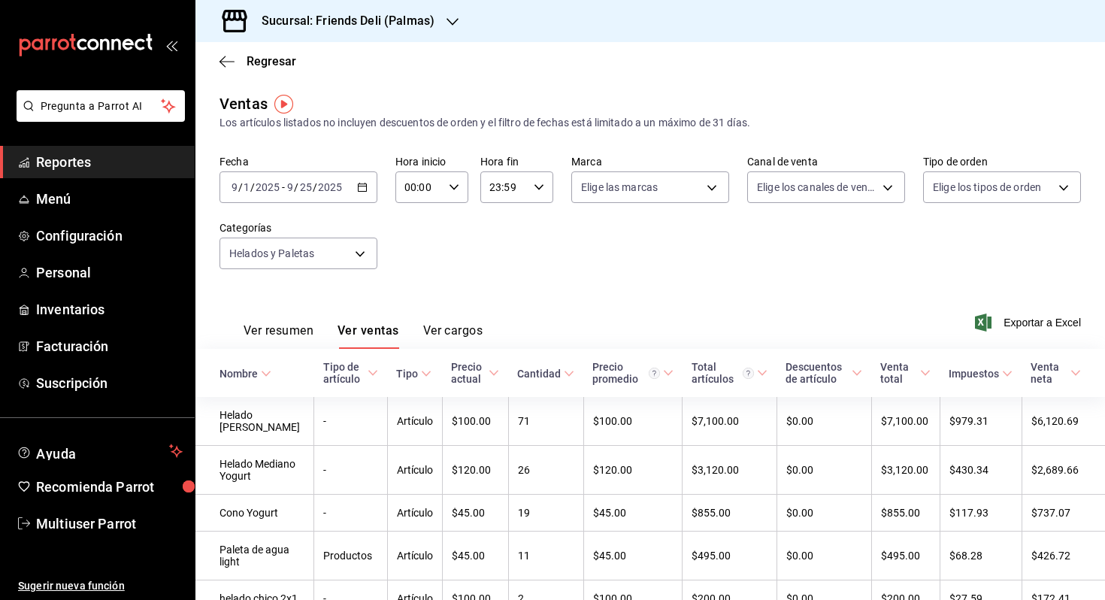
click at [374, 17] on h3 "Sucursal: Friends Deli (Palmas)" at bounding box center [342, 21] width 185 height 18
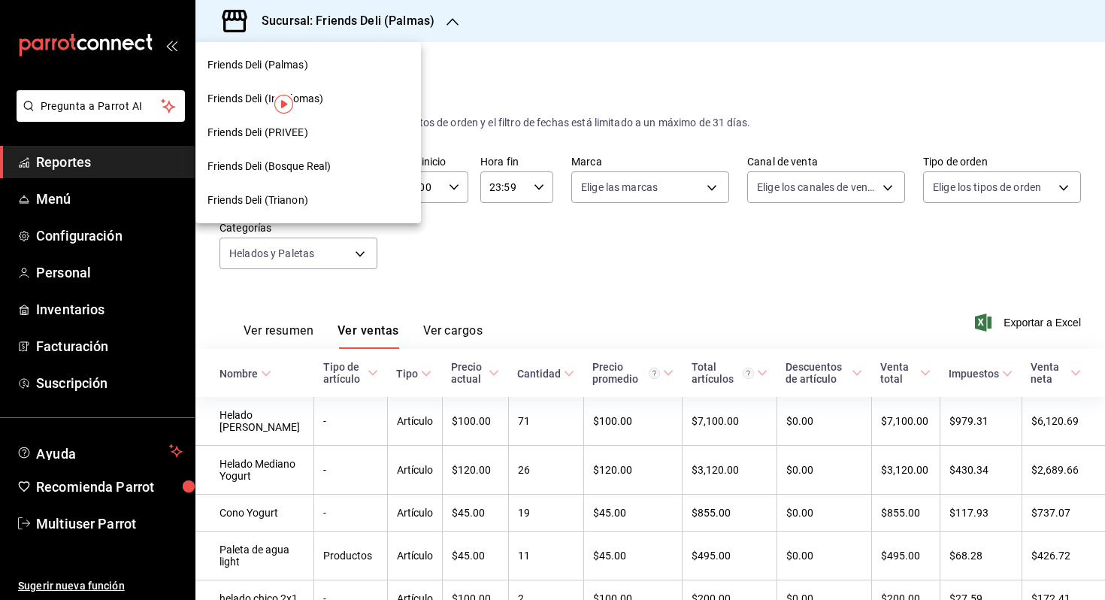
click at [543, 102] on div at bounding box center [552, 300] width 1105 height 600
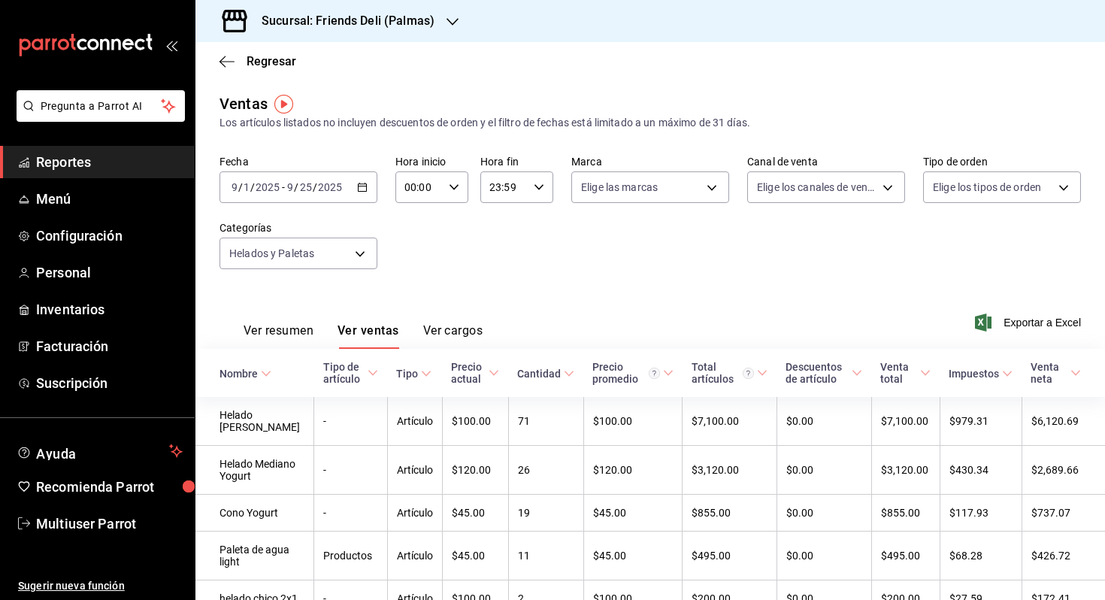
click at [392, 23] on h3 "Sucursal: Friends Deli (Palmas)" at bounding box center [342, 21] width 185 height 18
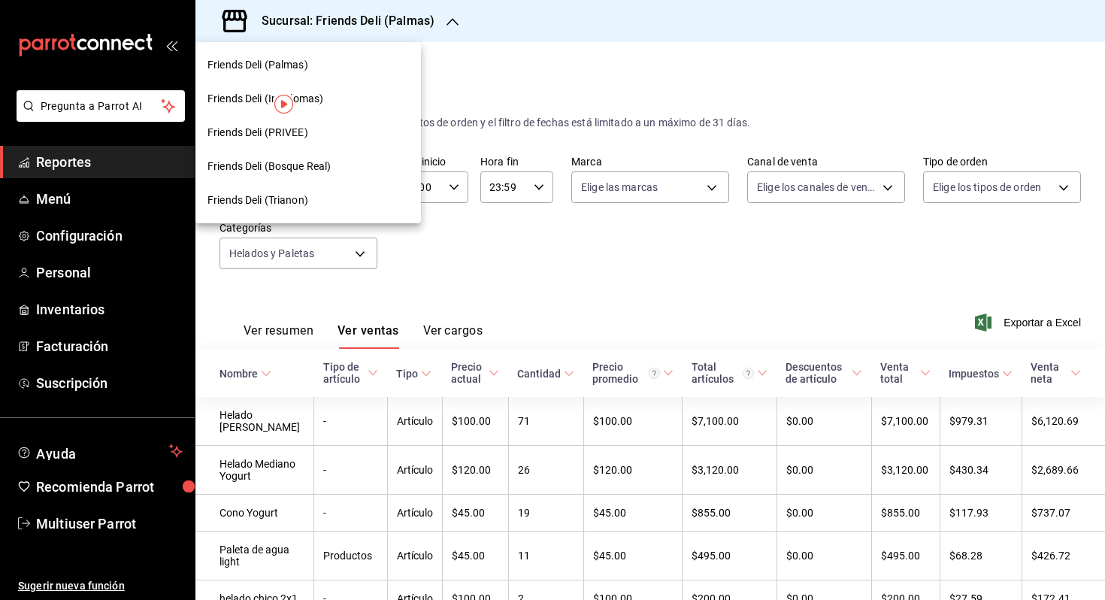
click at [368, 128] on div "Friends Deli (PRIVEE)" at bounding box center [307, 133] width 201 height 16
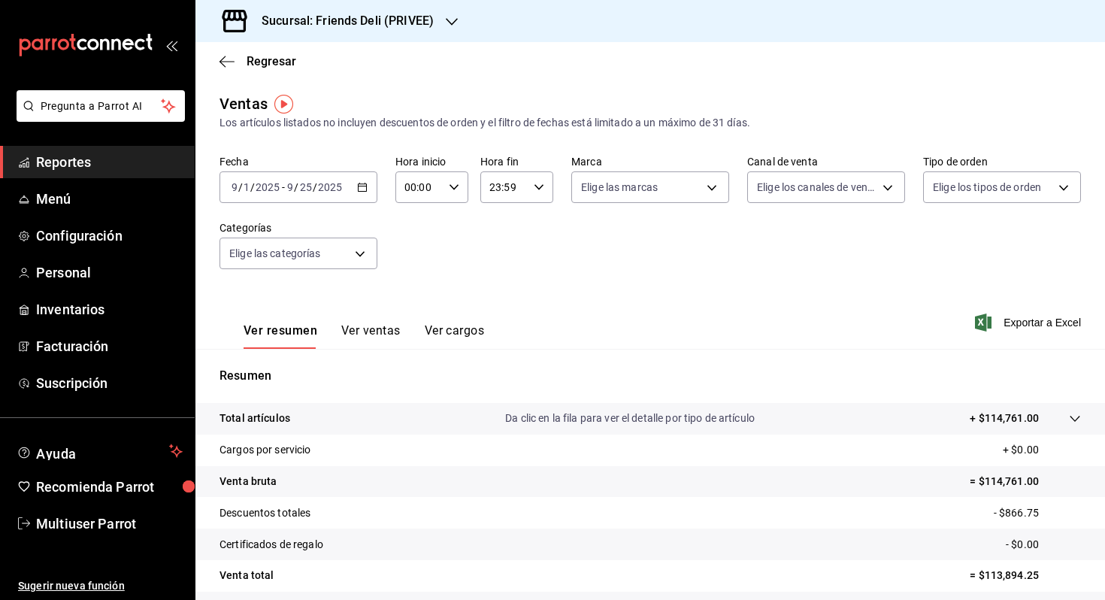
click at [355, 333] on button "Ver ventas" at bounding box center [370, 336] width 59 height 26
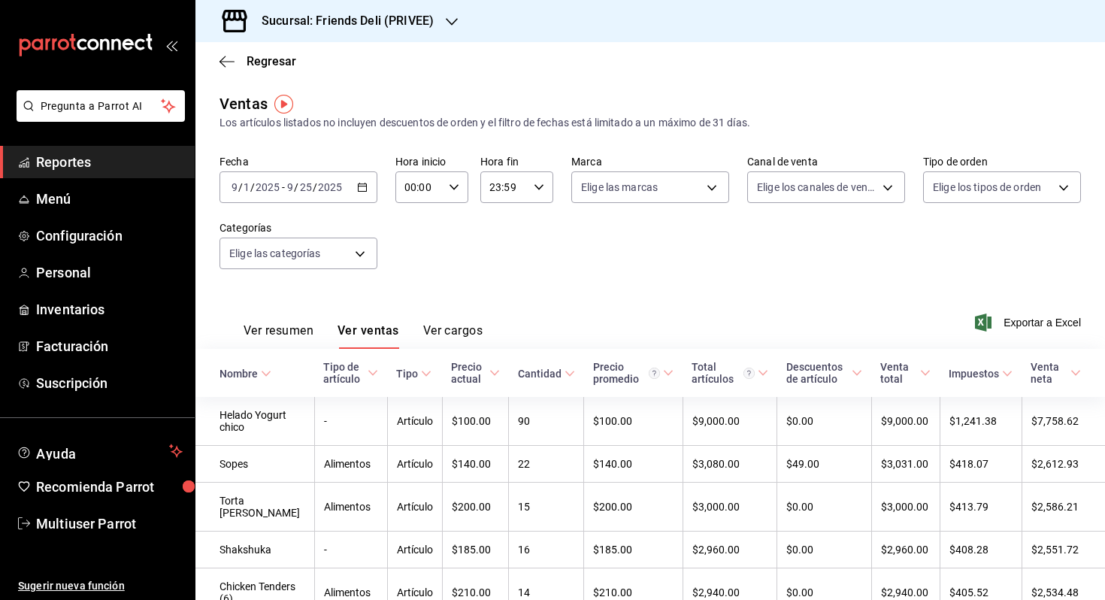
scroll to position [2, 0]
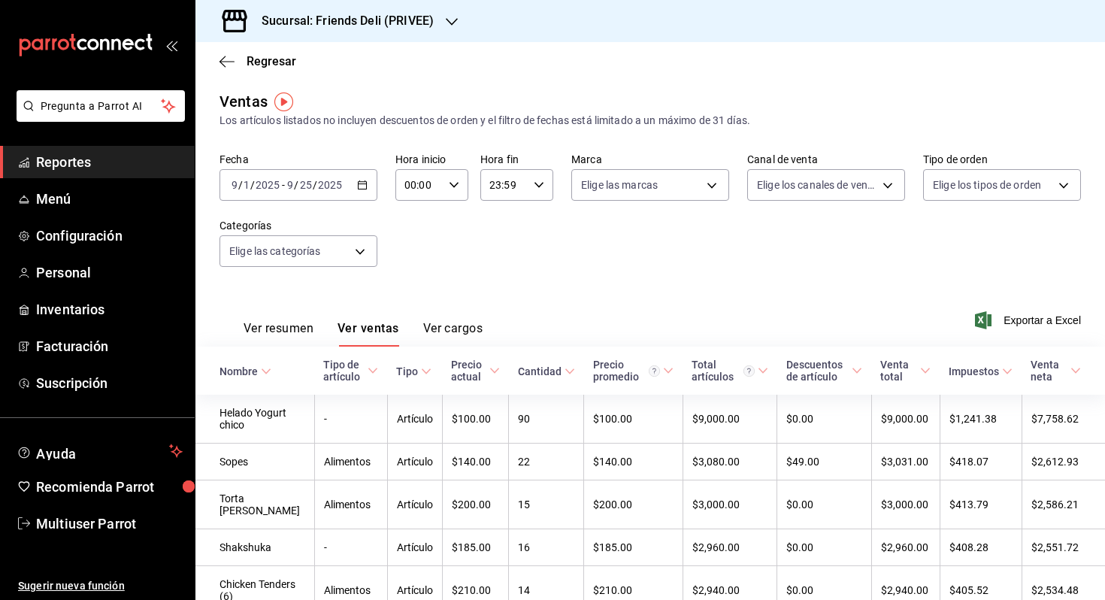
click at [359, 189] on icon "button" at bounding box center [362, 185] width 11 height 11
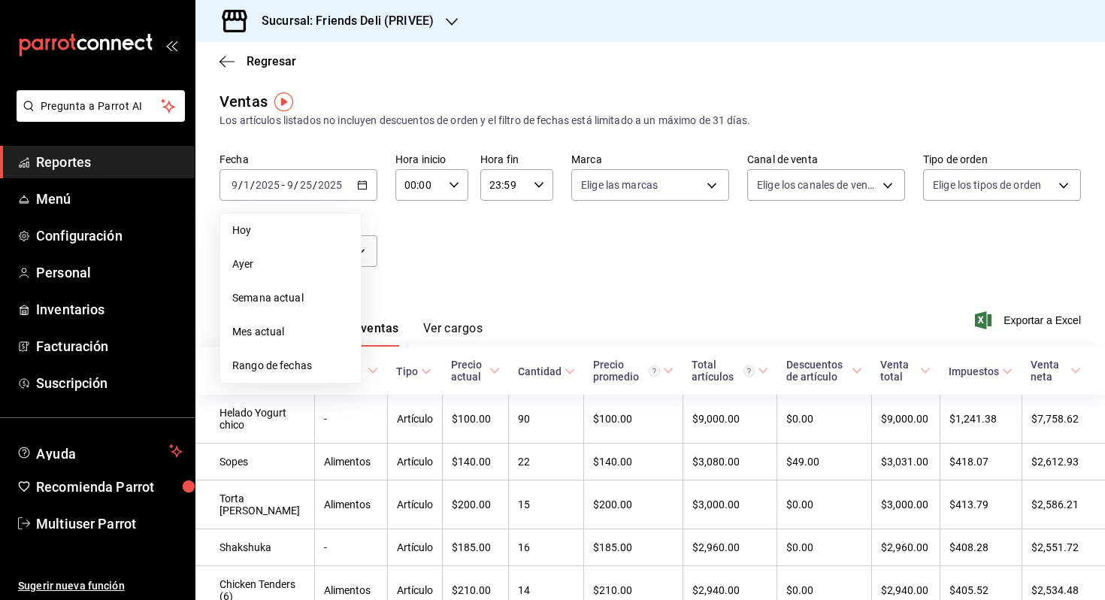
click at [476, 263] on div "Fecha 2025-09-01 9 / 1 / 2025 - 2025-09-25 9 / 25 / 2025 Hoy Ayer Semana actual…" at bounding box center [649, 219] width 861 height 132
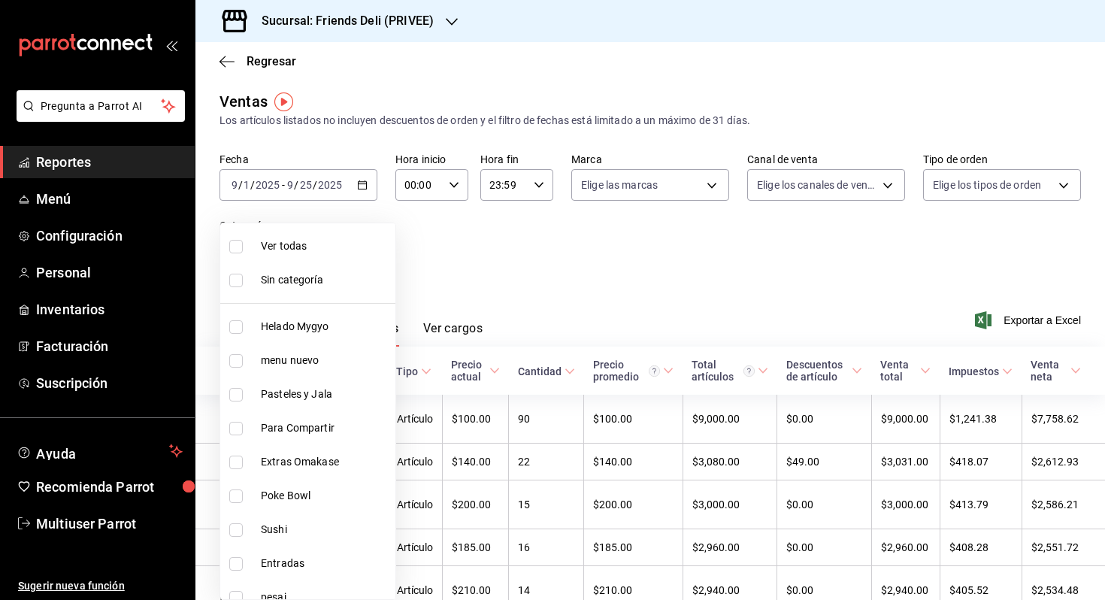
click at [374, 257] on body "Pregunta a Parrot AI Reportes Menú Configuración Personal Inventarios Facturaci…" at bounding box center [552, 300] width 1105 height 600
click at [353, 325] on span "Helado Mygyo" at bounding box center [325, 327] width 129 height 16
type input "e4b8d9f7-57bf-4f80-8a76-ee0d17355b19"
checkbox input "true"
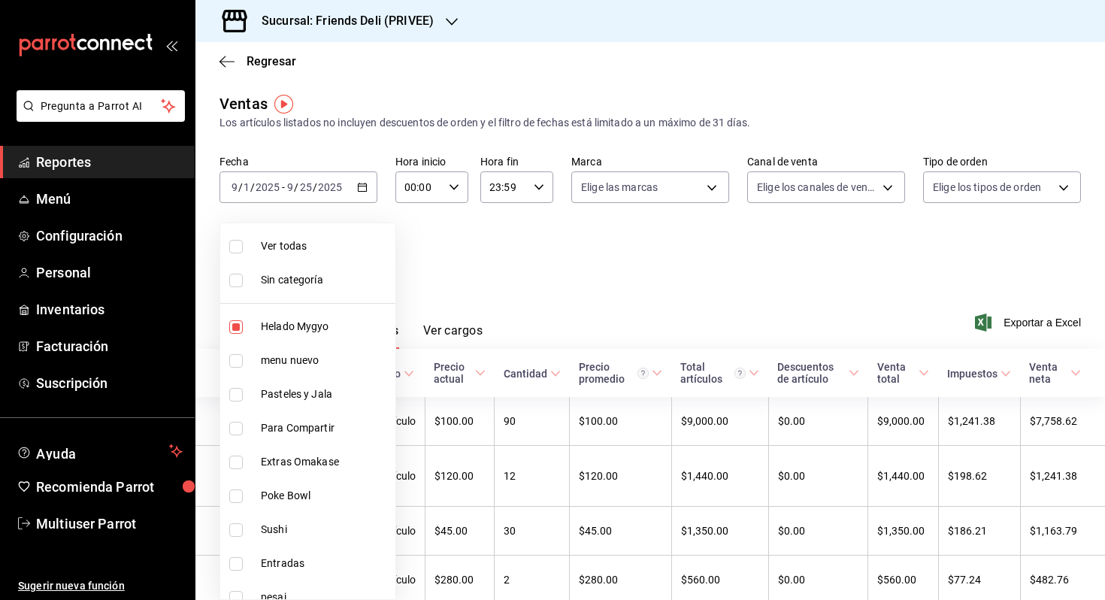
click at [558, 266] on div at bounding box center [552, 300] width 1105 height 600
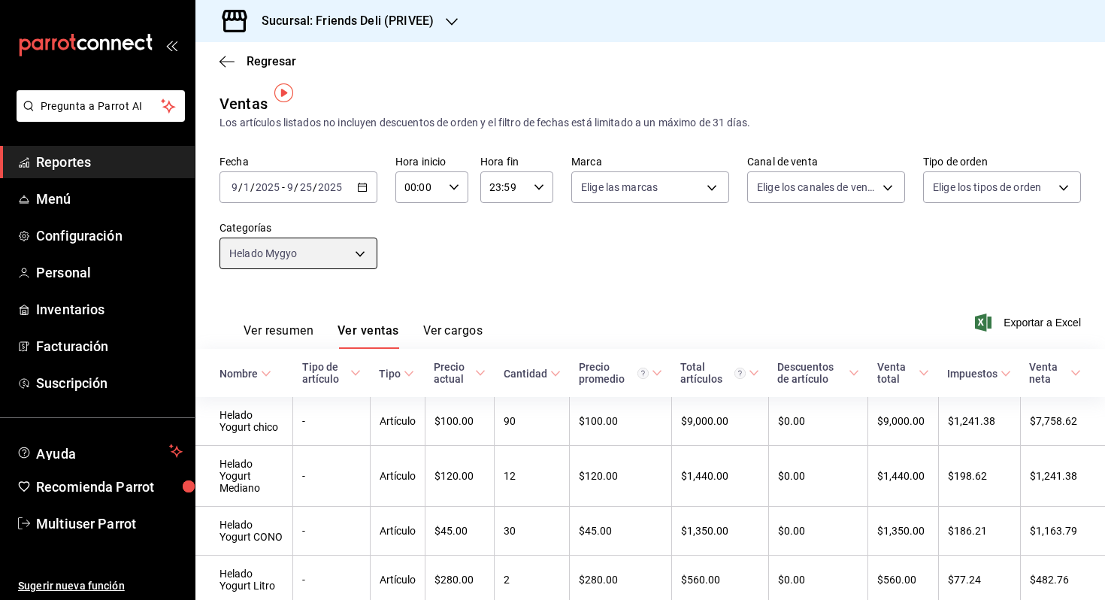
scroll to position [62, 0]
